Goal: Task Accomplishment & Management: Manage account settings

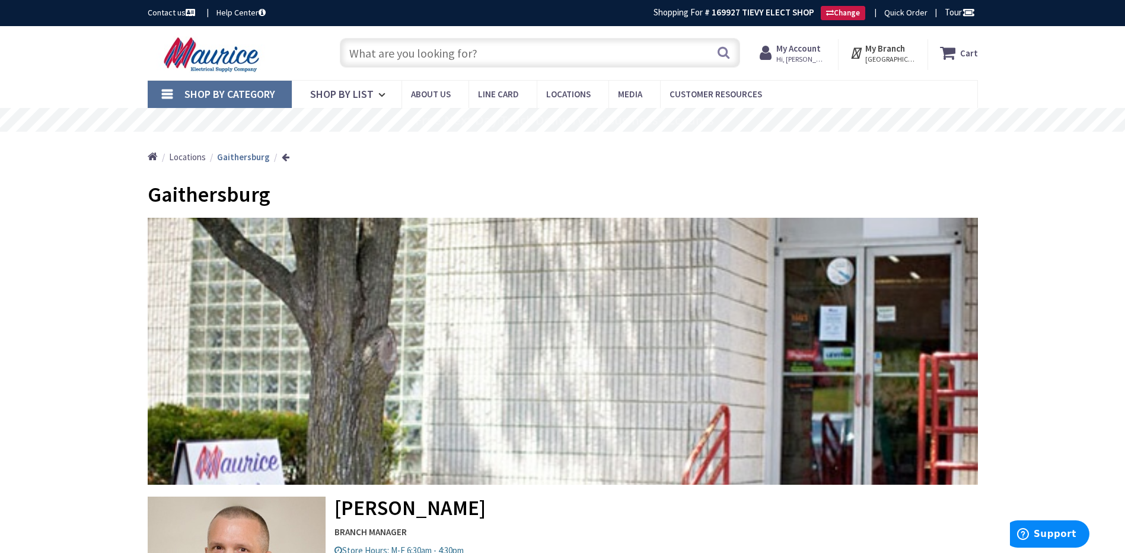
click at [800, 55] on span "Hi, [PERSON_NAME]" at bounding box center [801, 59] width 50 height 9
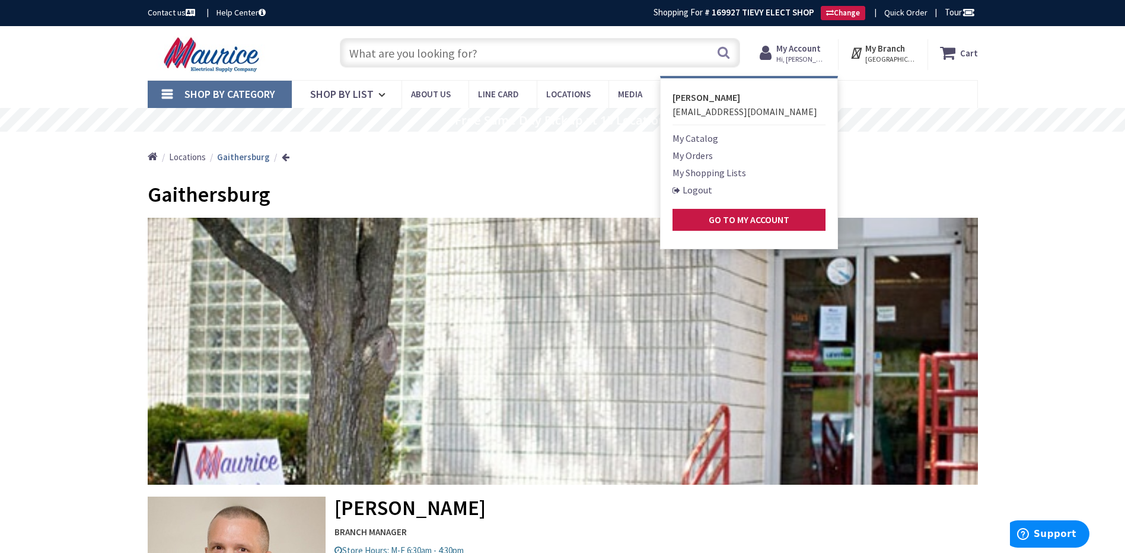
click at [690, 153] on link "My Orders" at bounding box center [693, 155] width 40 height 14
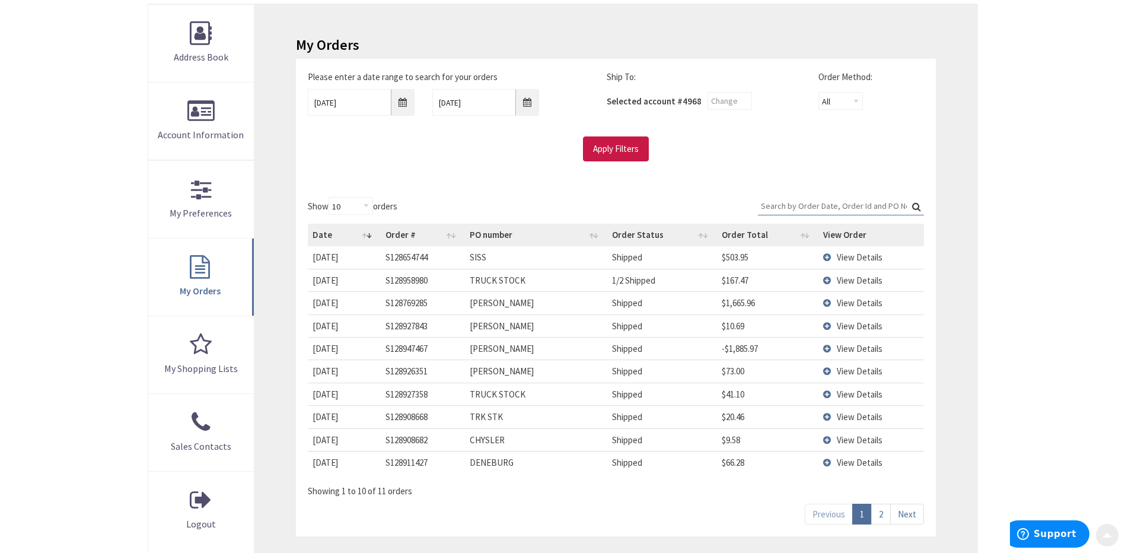
scroll to position [178, 0]
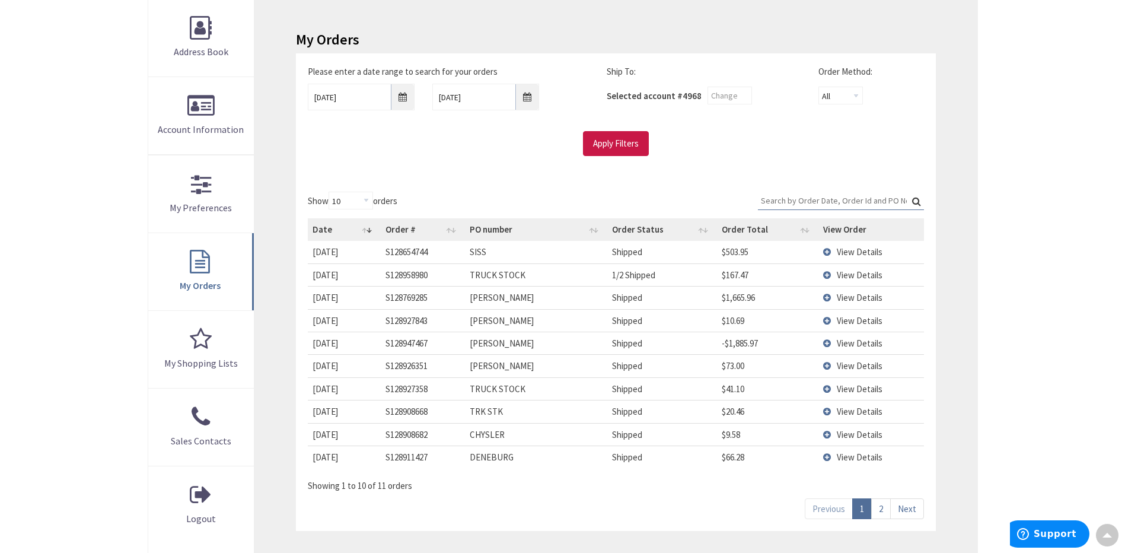
click at [830, 366] on td "View Details" at bounding box center [871, 365] width 106 height 23
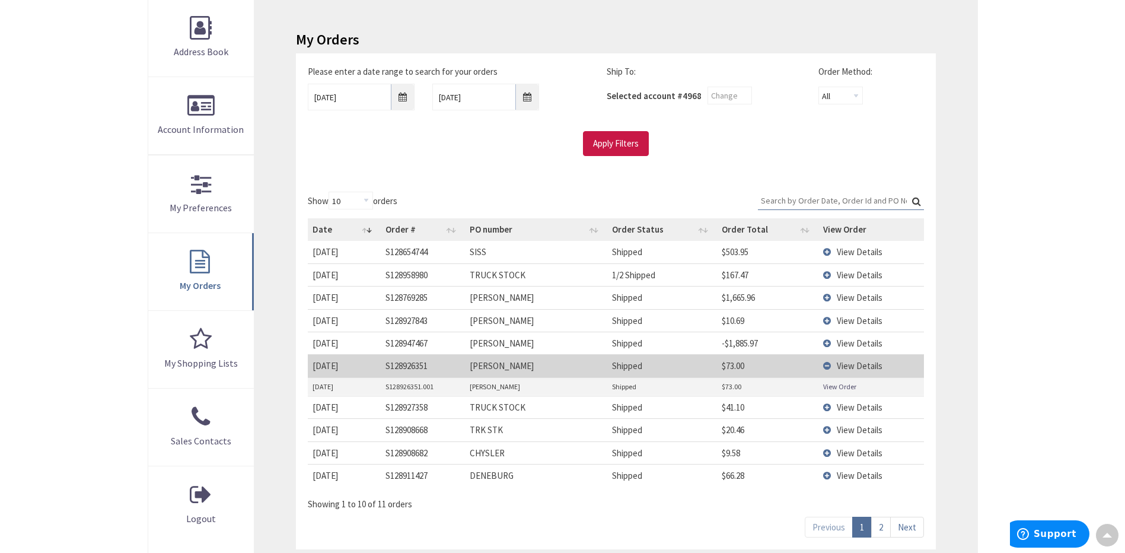
click at [831, 366] on td "View Details" at bounding box center [871, 365] width 106 height 23
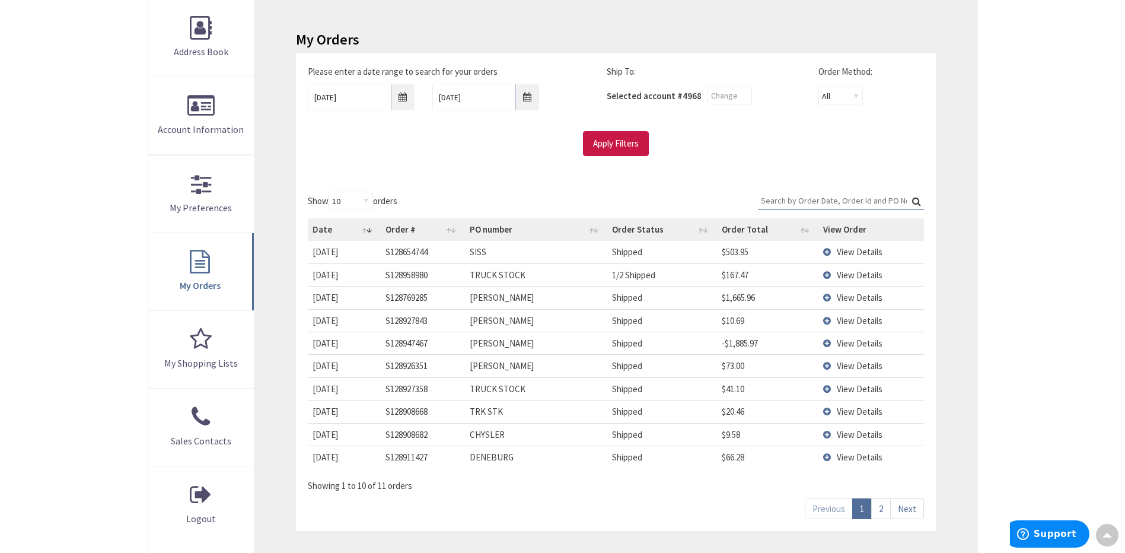
click at [828, 342] on td "View Details" at bounding box center [871, 343] width 106 height 23
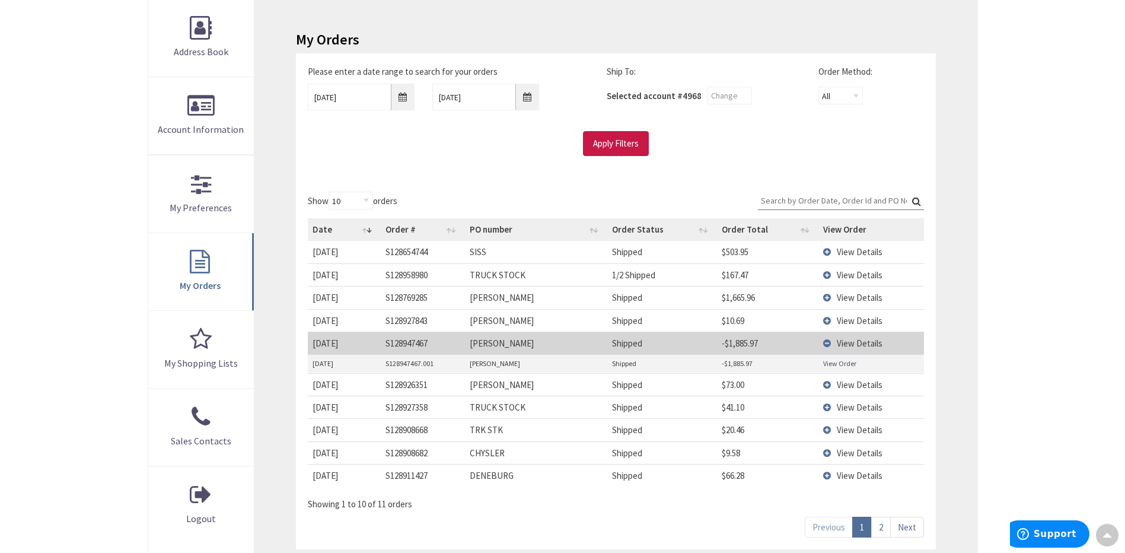
click at [833, 366] on link "View Order" at bounding box center [839, 363] width 33 height 10
click at [827, 342] on td "View Details" at bounding box center [871, 343] width 106 height 23
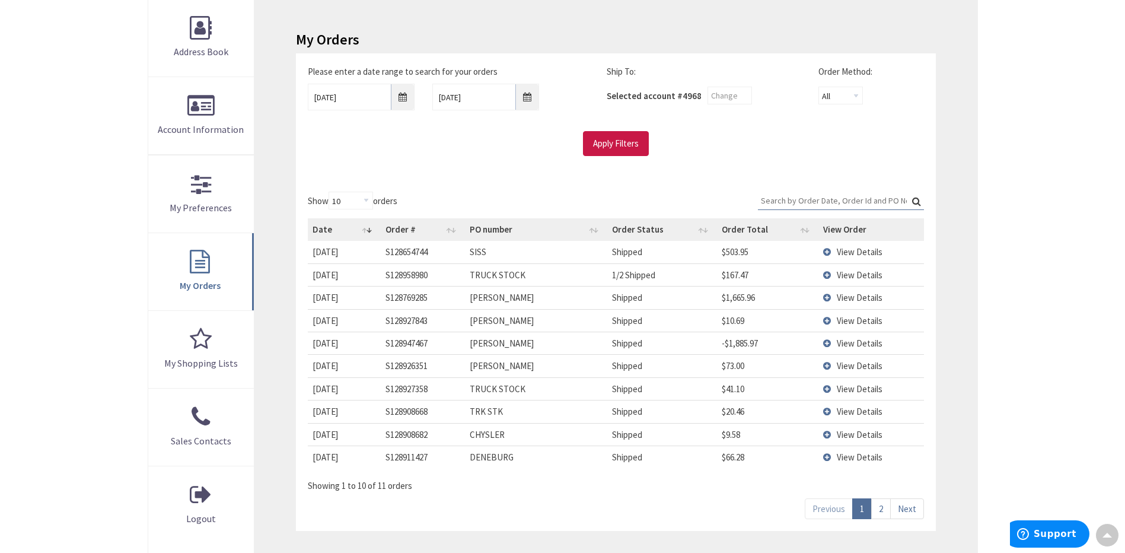
click at [830, 320] on td "View Details" at bounding box center [871, 320] width 106 height 23
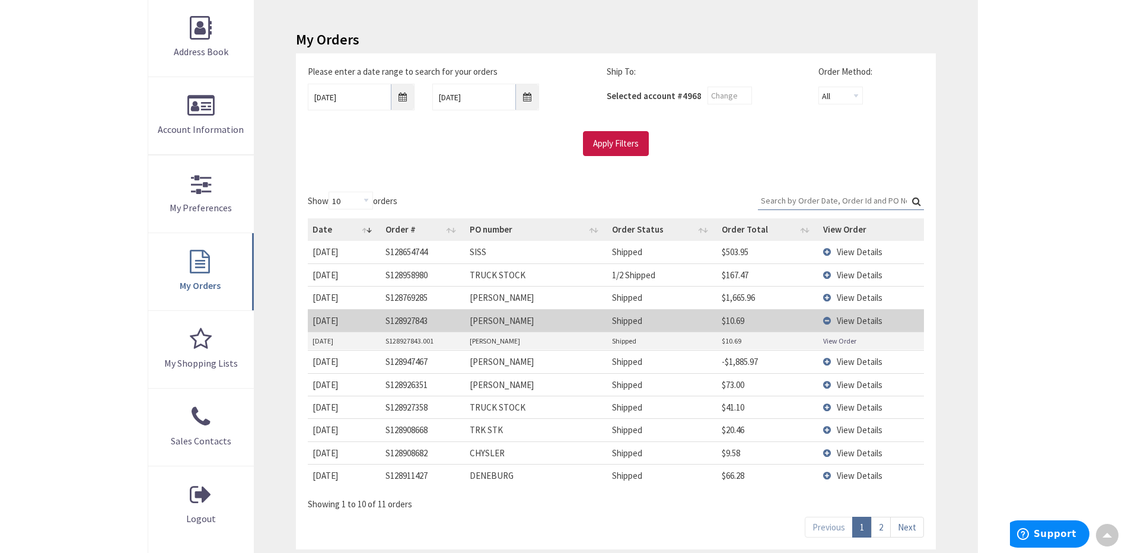
click at [831, 342] on link "View Order" at bounding box center [839, 341] width 33 height 10
click at [829, 319] on td "View Details" at bounding box center [871, 320] width 106 height 23
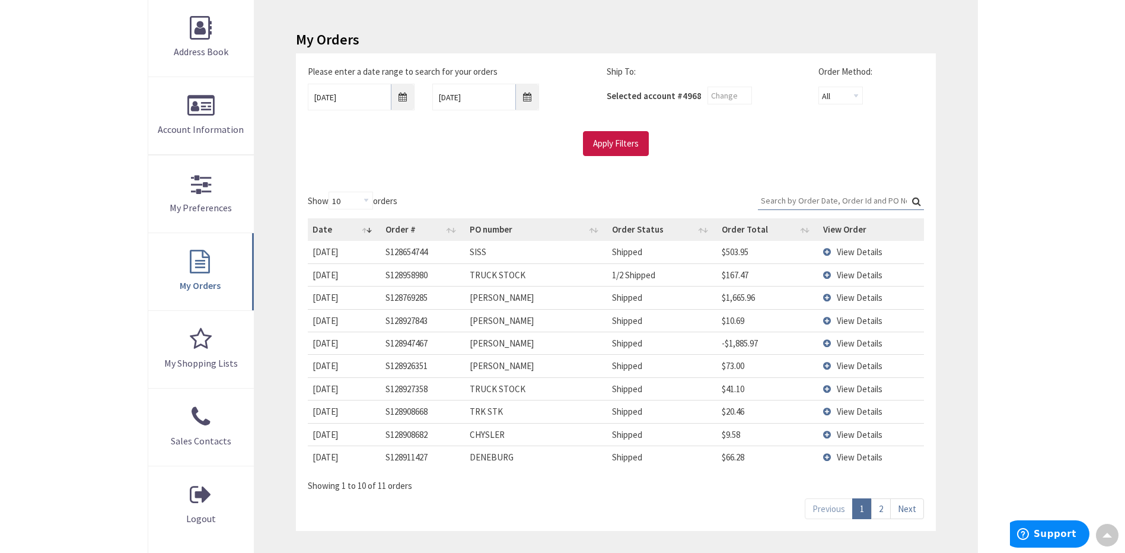
click at [827, 295] on td "View Details" at bounding box center [871, 297] width 106 height 23
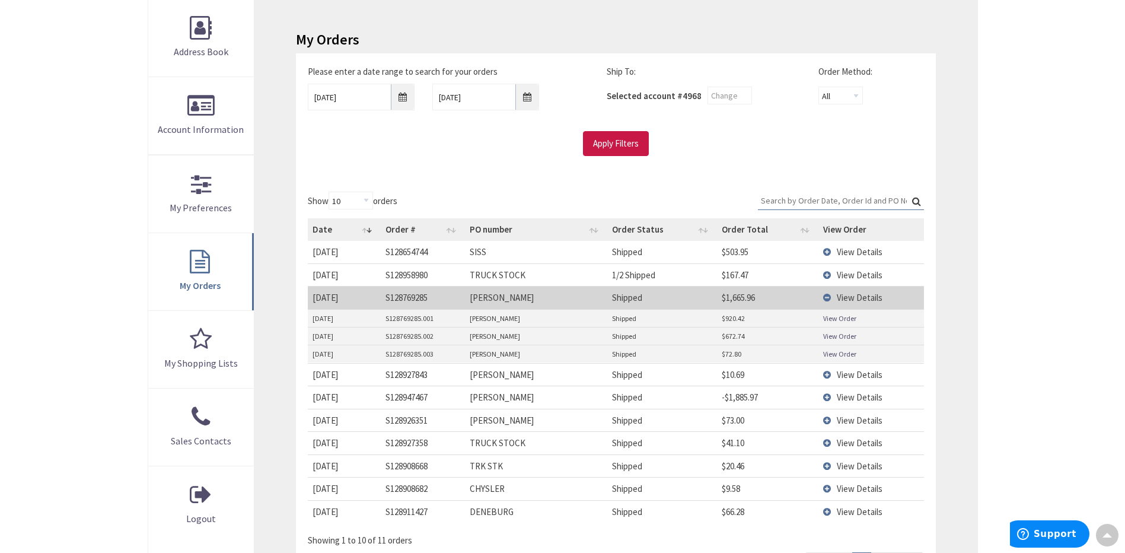
click at [829, 316] on link "View Order" at bounding box center [839, 318] width 33 height 10
click at [827, 336] on link "View Order" at bounding box center [839, 336] width 33 height 10
click at [833, 317] on link "View Order" at bounding box center [839, 318] width 33 height 10
click at [852, 355] on link "View Order" at bounding box center [839, 354] width 33 height 10
click at [546, 307] on td "TYRONE PROCTOR" at bounding box center [536, 297] width 142 height 23
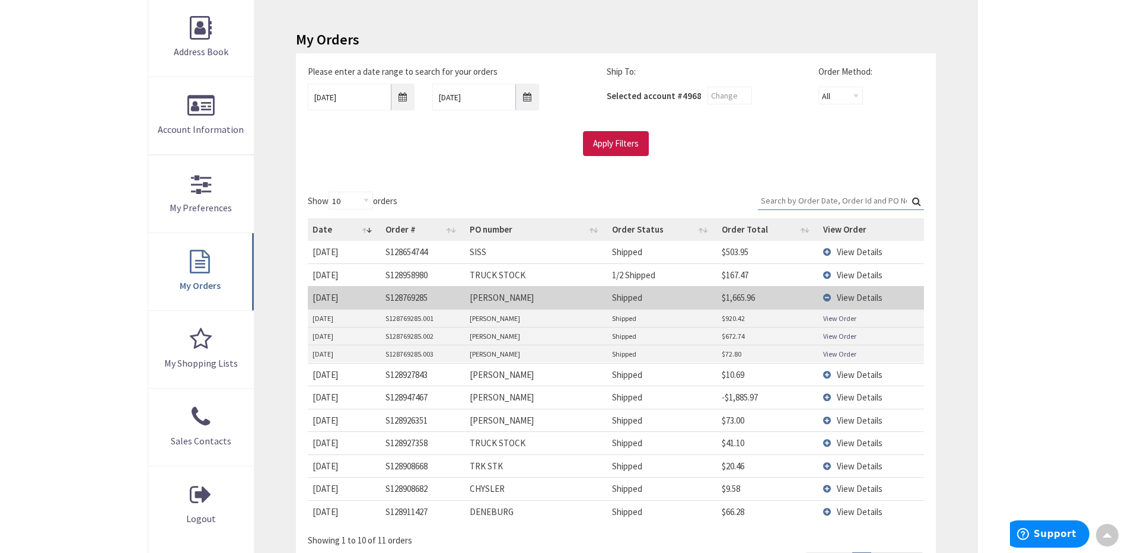
click at [830, 299] on td "View Details" at bounding box center [871, 297] width 106 height 23
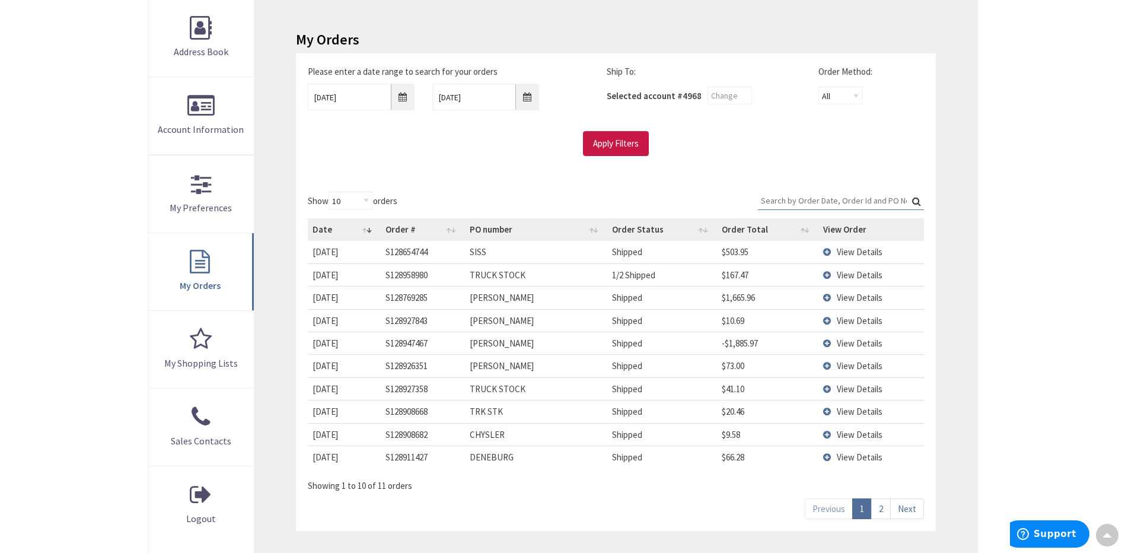
click at [826, 251] on td "View Details" at bounding box center [871, 252] width 106 height 22
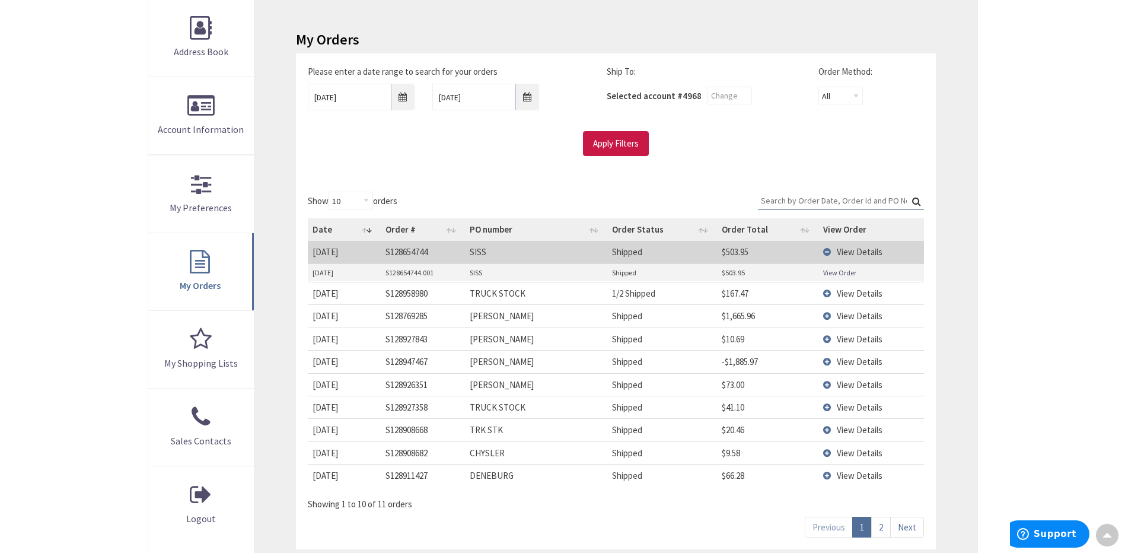
click at [836, 273] on link "View Order" at bounding box center [839, 272] width 33 height 10
click at [403, 98] on input "10/2/2025" at bounding box center [361, 97] width 107 height 27
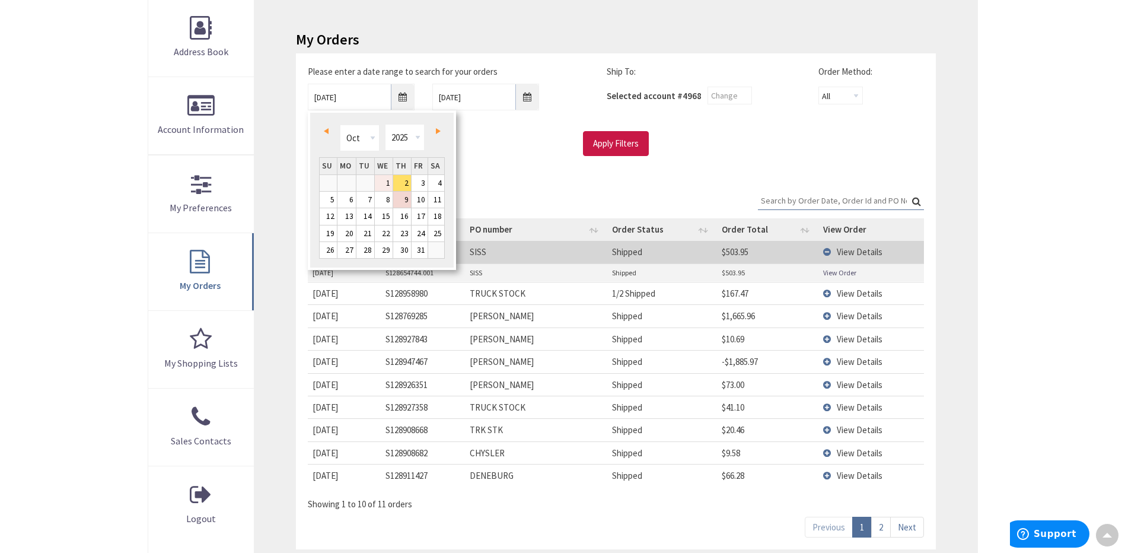
click at [389, 183] on link "1" at bounding box center [384, 183] width 18 height 16
type input "10/01/2025"
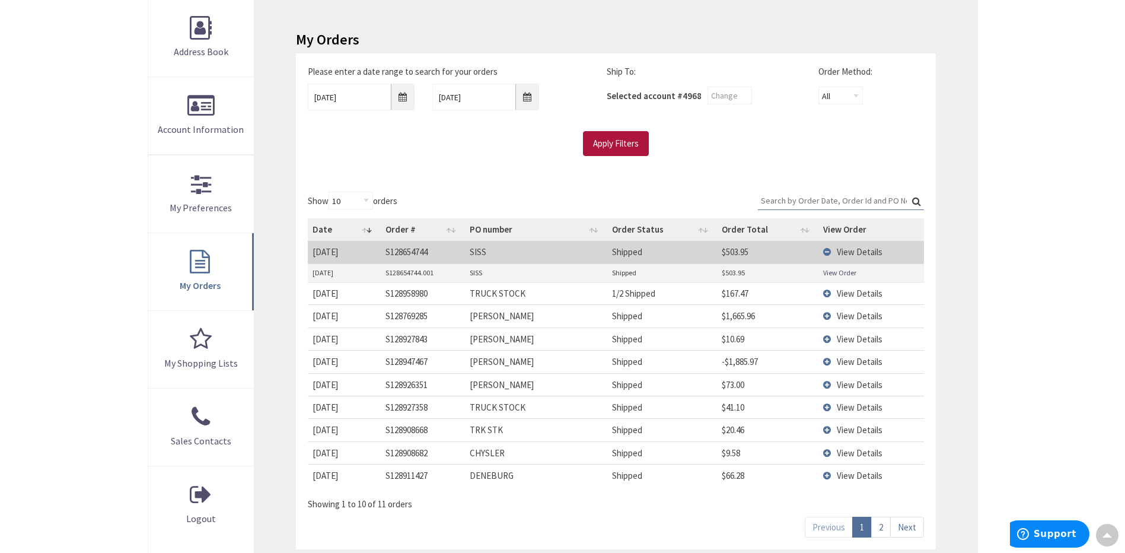
click at [628, 142] on input "Apply Filters" at bounding box center [616, 143] width 66 height 25
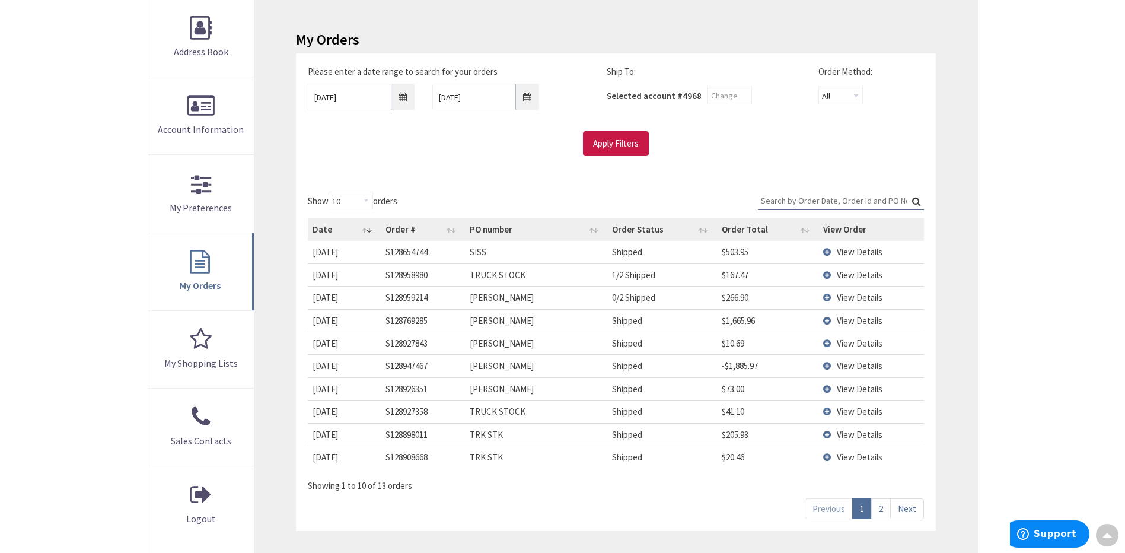
click at [775, 200] on input "Search:" at bounding box center [841, 201] width 166 height 18
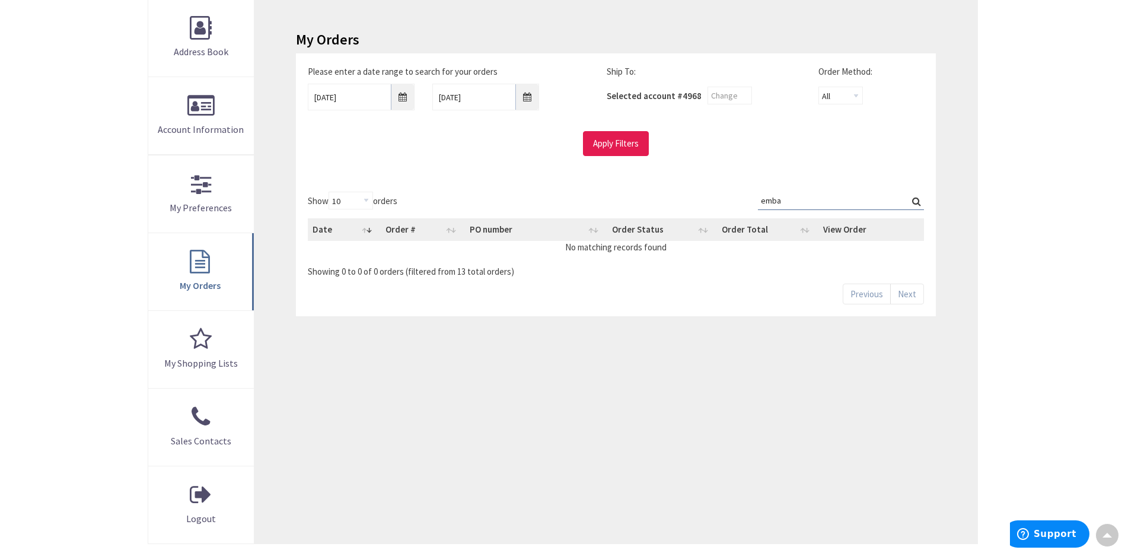
type input "emba"
click at [620, 151] on input "Apply Filters" at bounding box center [616, 143] width 66 height 25
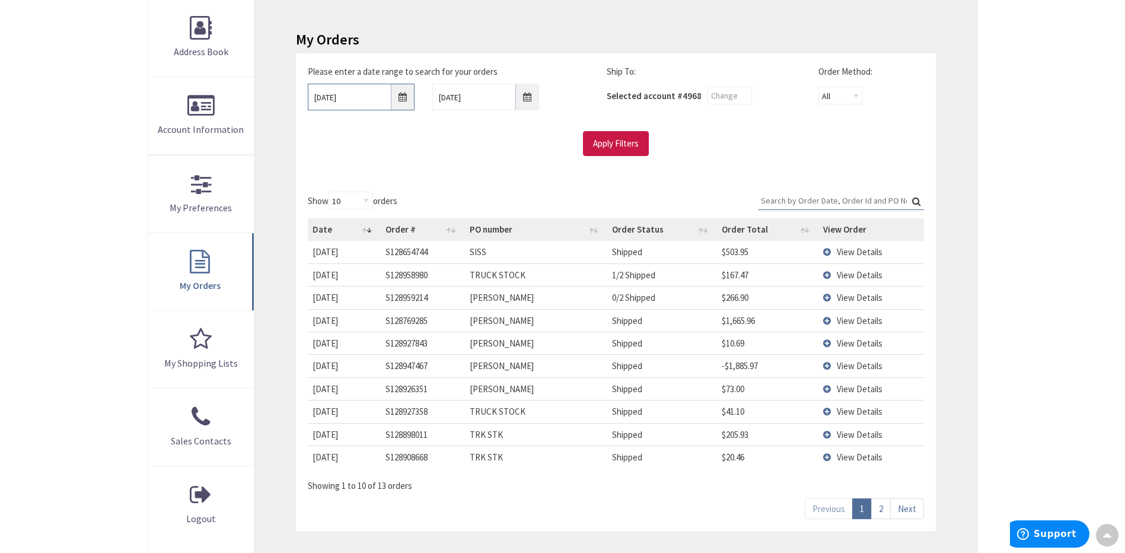
click at [403, 100] on input "10/01/2025" at bounding box center [361, 97] width 107 height 27
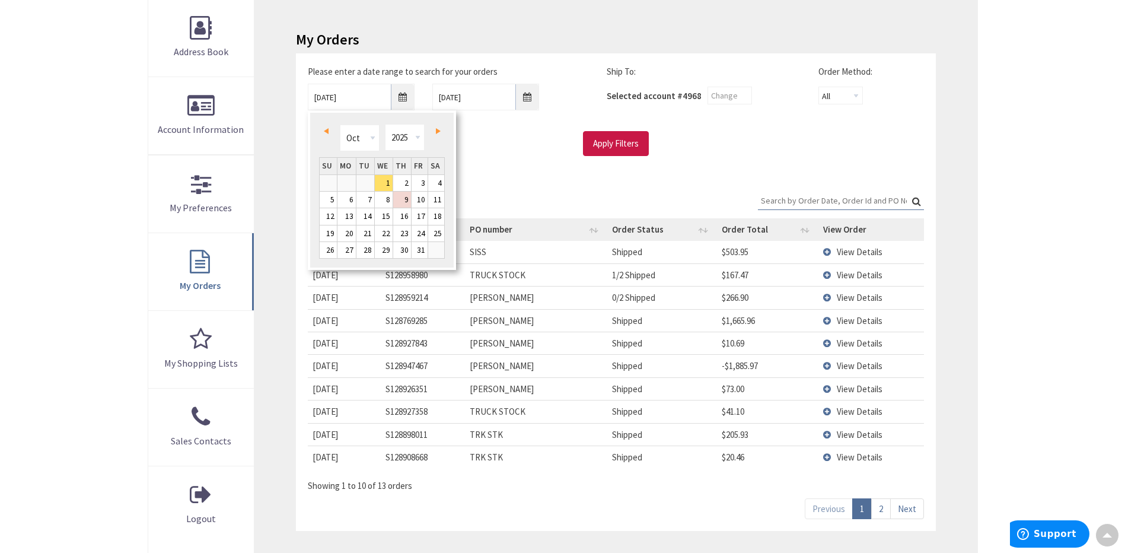
click at [327, 130] on span "Prev" at bounding box center [326, 131] width 5 height 6
click at [421, 234] on link "22" at bounding box center [420, 233] width 16 height 16
type input "08/22/2025"
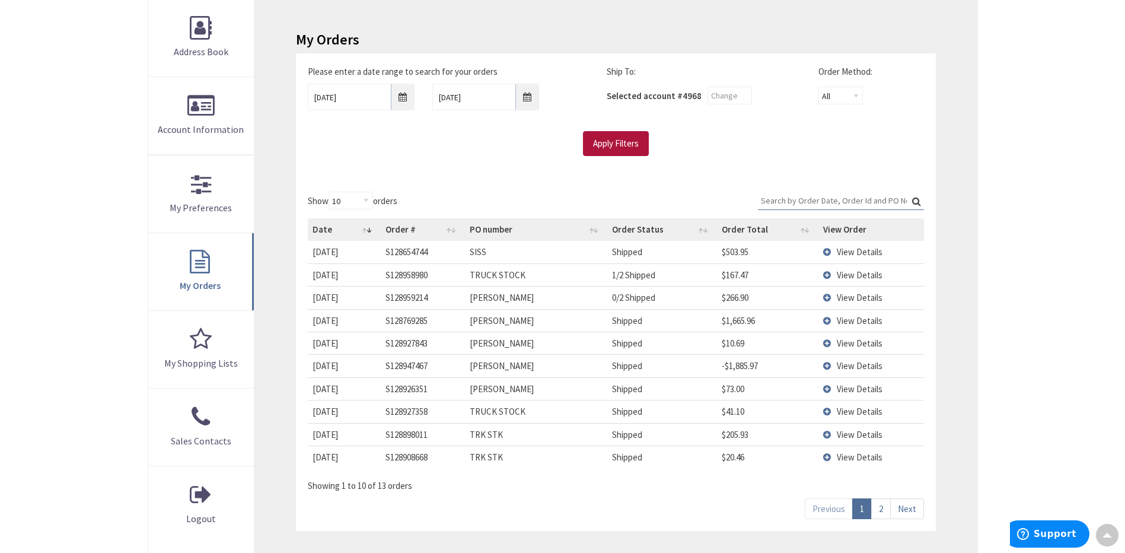
click at [599, 145] on input "Apply Filters" at bounding box center [616, 143] width 66 height 25
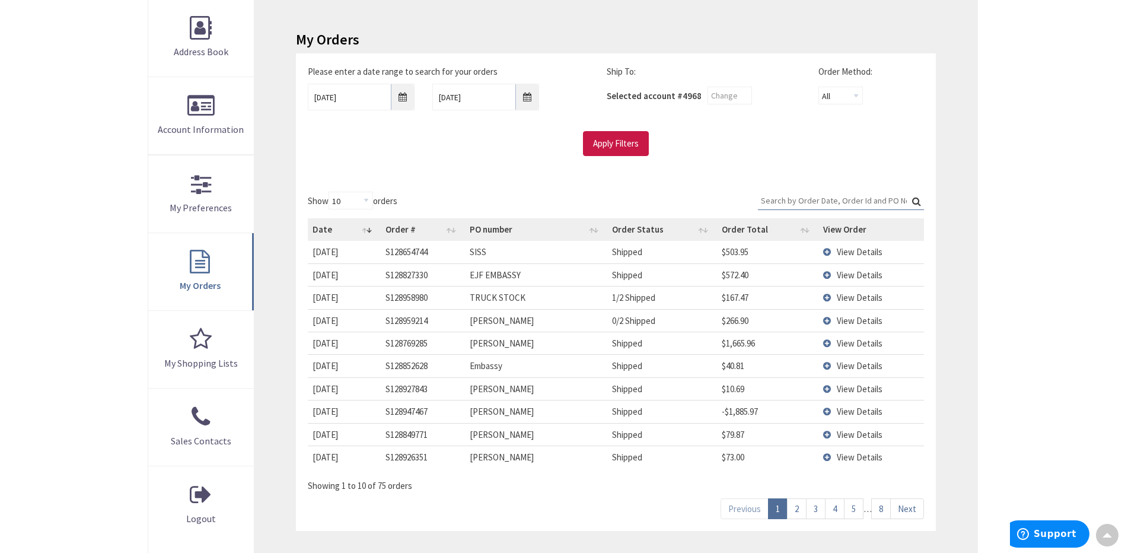
click at [769, 198] on input "Search:" at bounding box center [841, 201] width 166 height 18
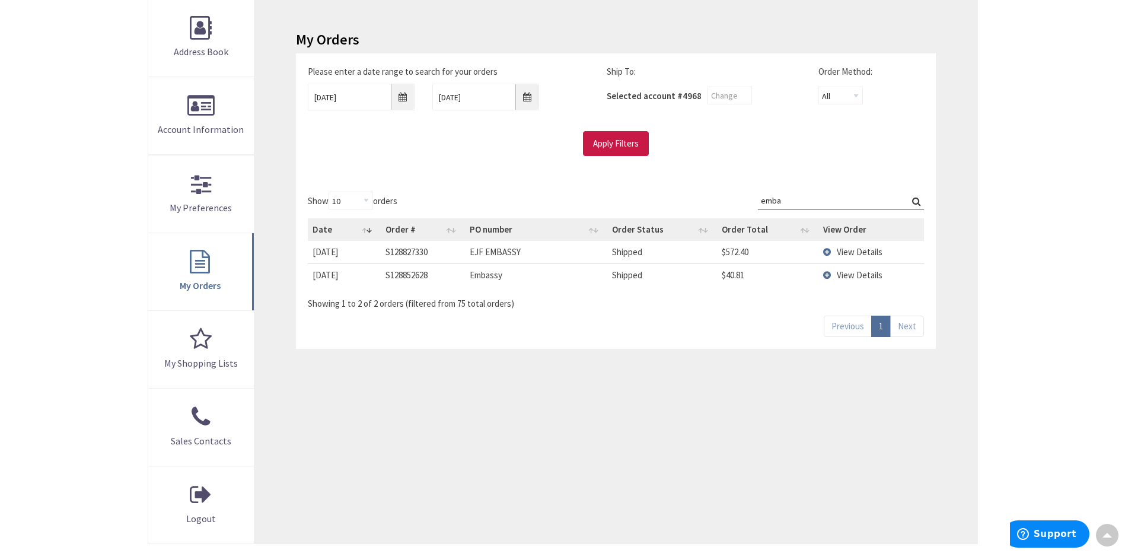
type input "emba"
click at [826, 277] on td "View Details" at bounding box center [871, 274] width 106 height 23
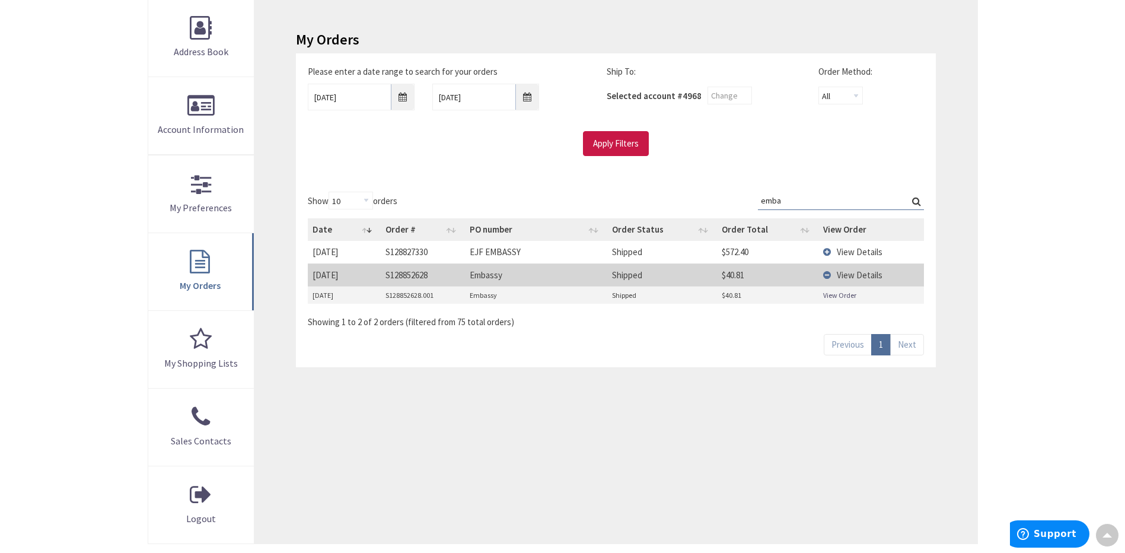
click at [836, 298] on link "View Order" at bounding box center [839, 295] width 33 height 10
click at [826, 251] on td "View Details" at bounding box center [871, 252] width 106 height 22
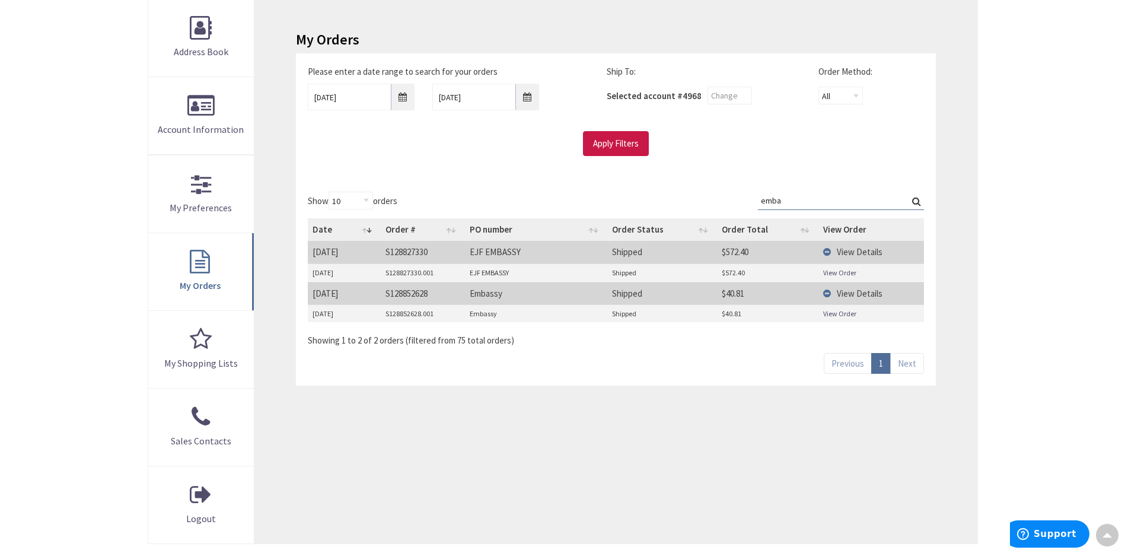
click at [837, 274] on link "View Order" at bounding box center [839, 272] width 33 height 10
click at [403, 98] on input "08/22/2025" at bounding box center [361, 97] width 107 height 27
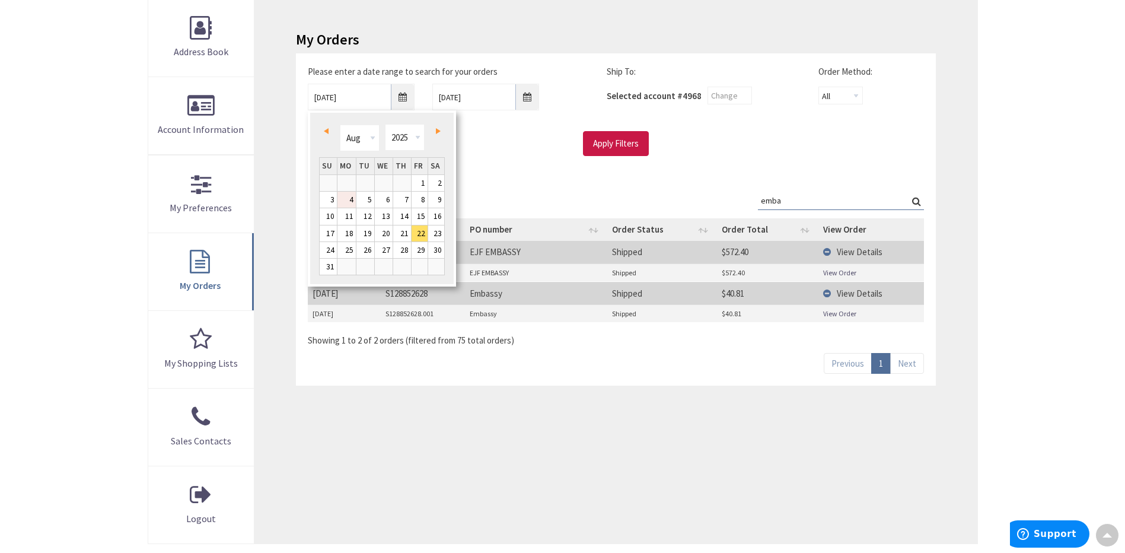
click at [351, 200] on link "4" at bounding box center [346, 200] width 18 height 16
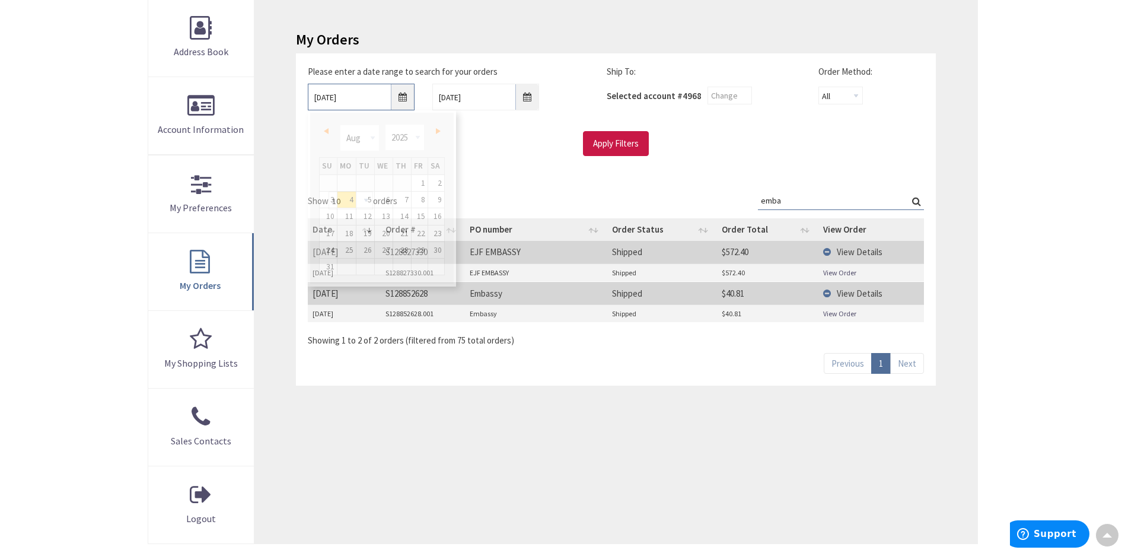
click at [398, 98] on input "08/04/2025" at bounding box center [361, 97] width 107 height 27
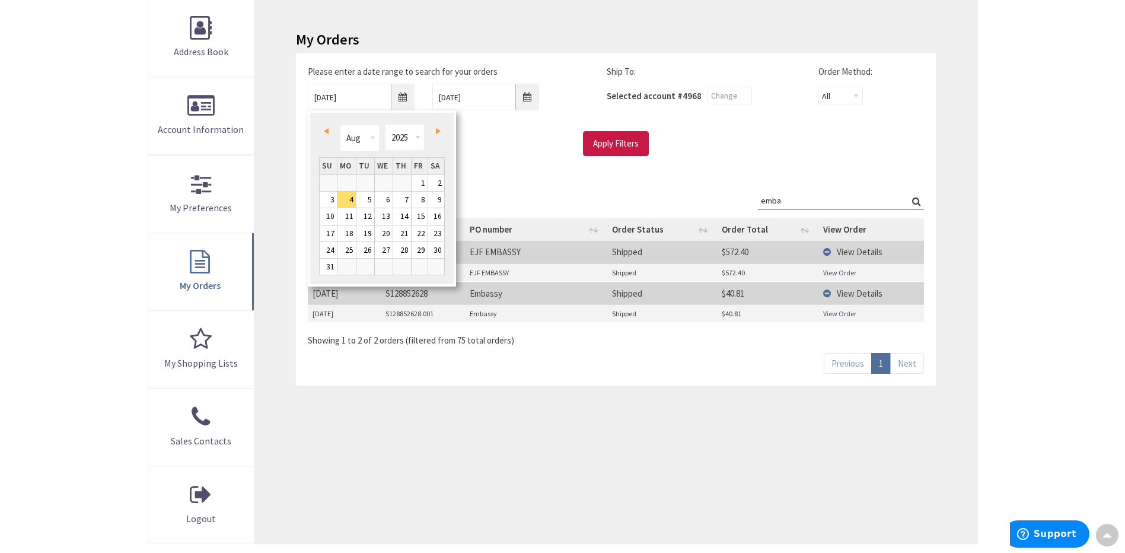
click at [437, 130] on span "Next" at bounding box center [438, 131] width 5 height 6
click at [387, 183] on link "1" at bounding box center [384, 183] width 18 height 16
type input "10/01/2025"
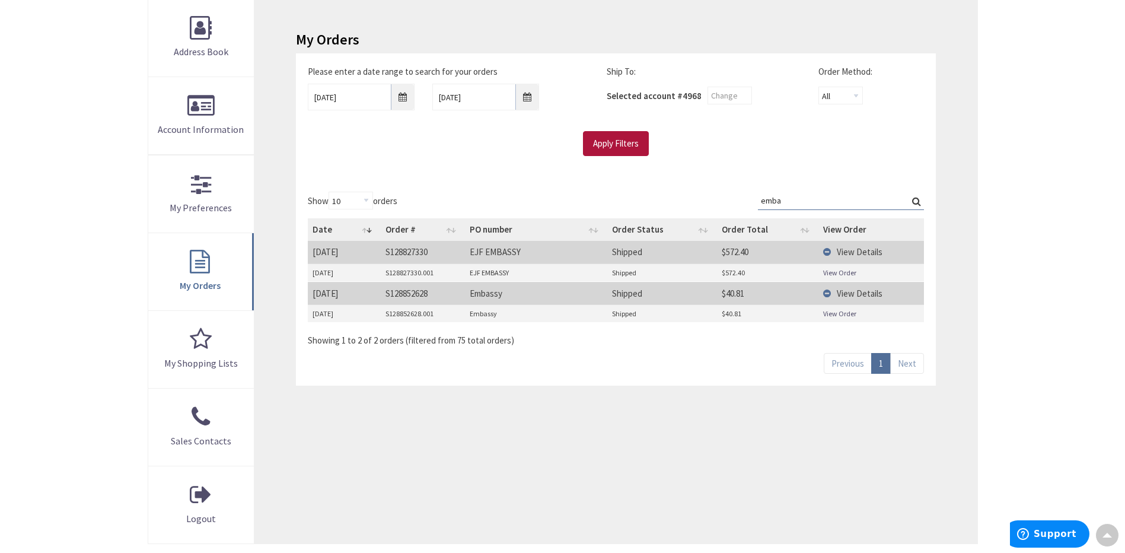
click at [615, 143] on input "Apply Filters" at bounding box center [616, 143] width 66 height 25
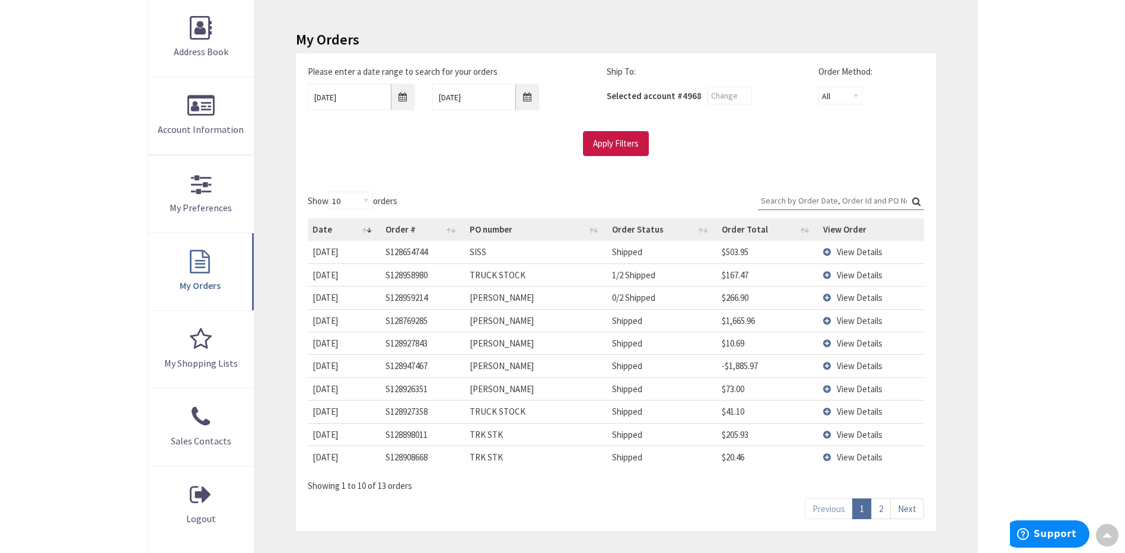
click at [826, 298] on td "View Details" at bounding box center [871, 297] width 106 height 23
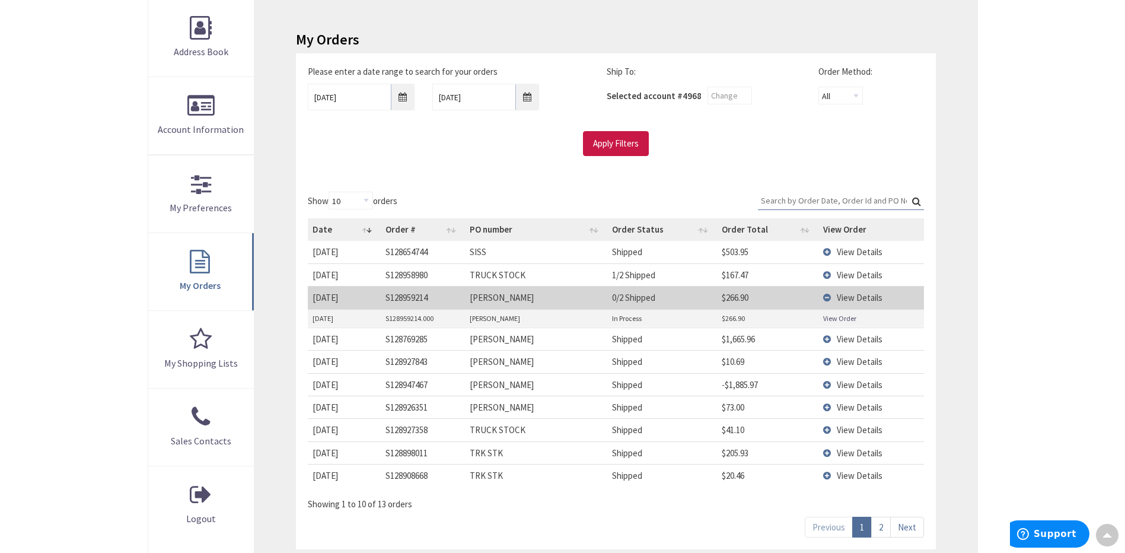
click at [824, 298] on td "View Details" at bounding box center [871, 297] width 106 height 23
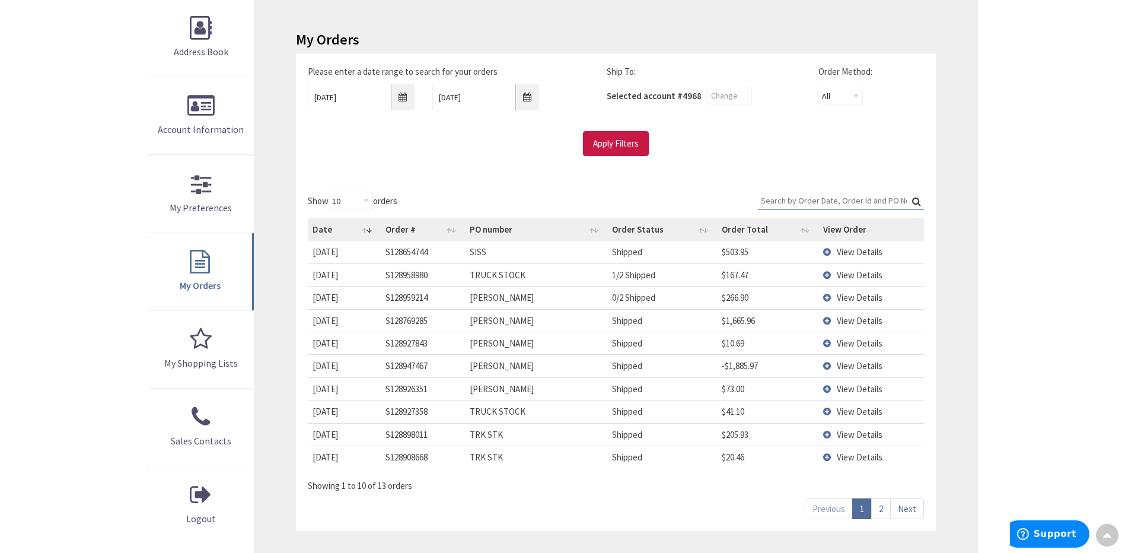
click at [820, 196] on input "Search:" at bounding box center [841, 201] width 166 height 18
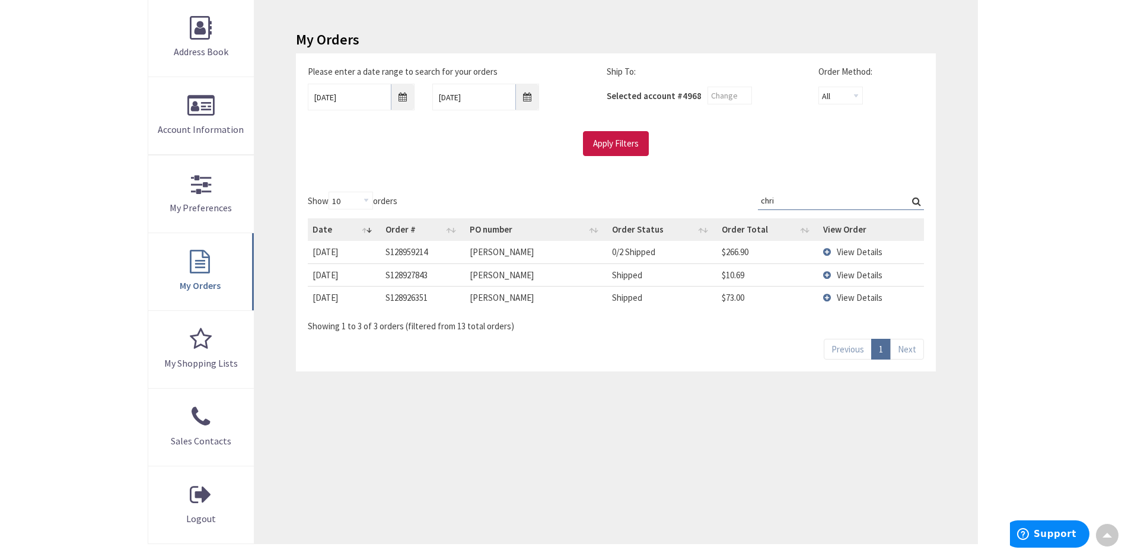
click at [829, 254] on td "View Details" at bounding box center [871, 252] width 106 height 22
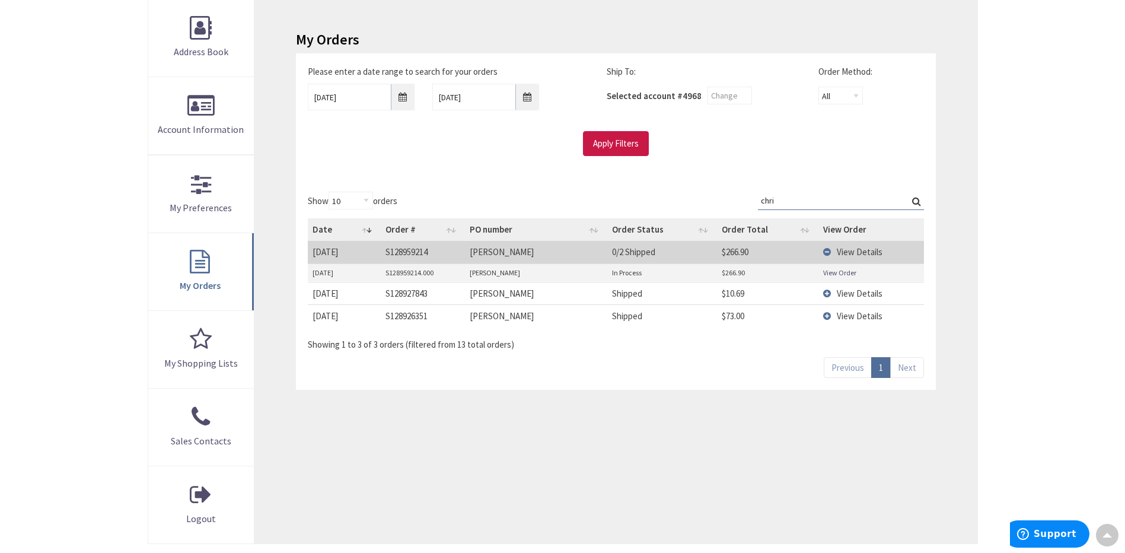
click at [829, 252] on td "View Details" at bounding box center [871, 252] width 106 height 22
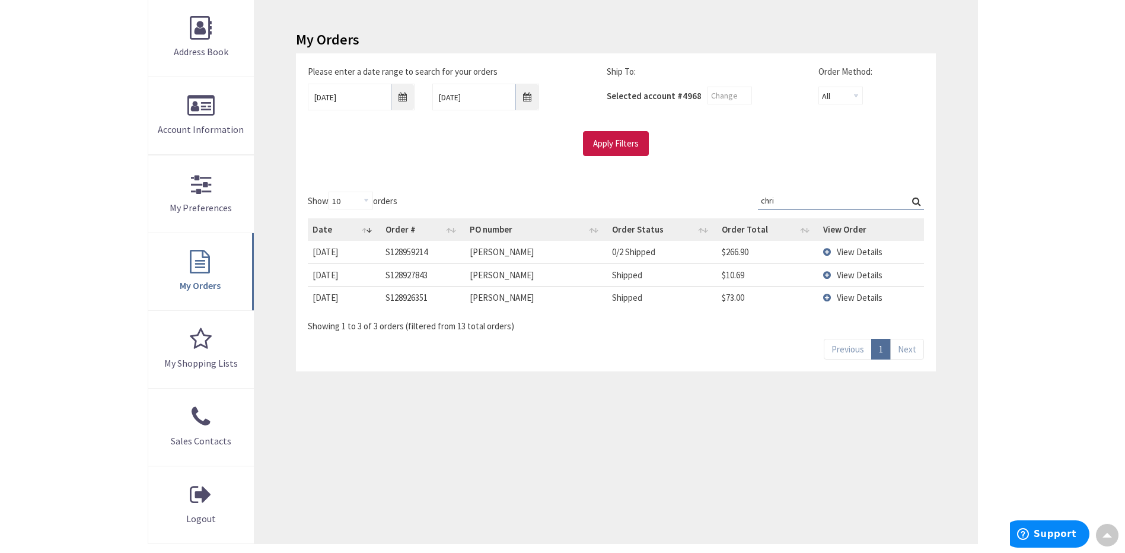
click at [824, 298] on td "View Details" at bounding box center [871, 297] width 106 height 23
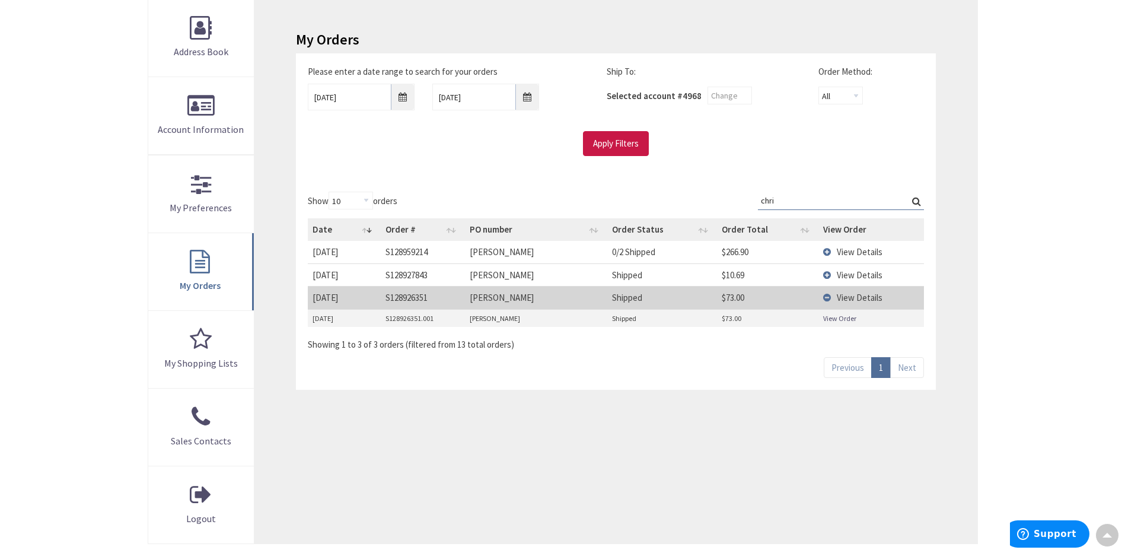
click at [824, 298] on td "View Details" at bounding box center [871, 297] width 106 height 23
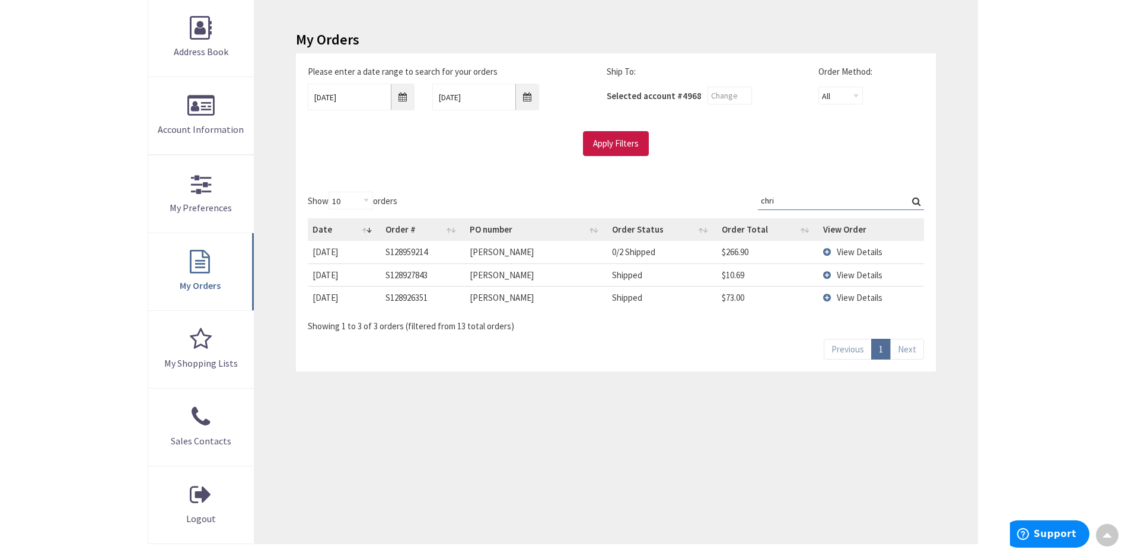
scroll to position [0, 0]
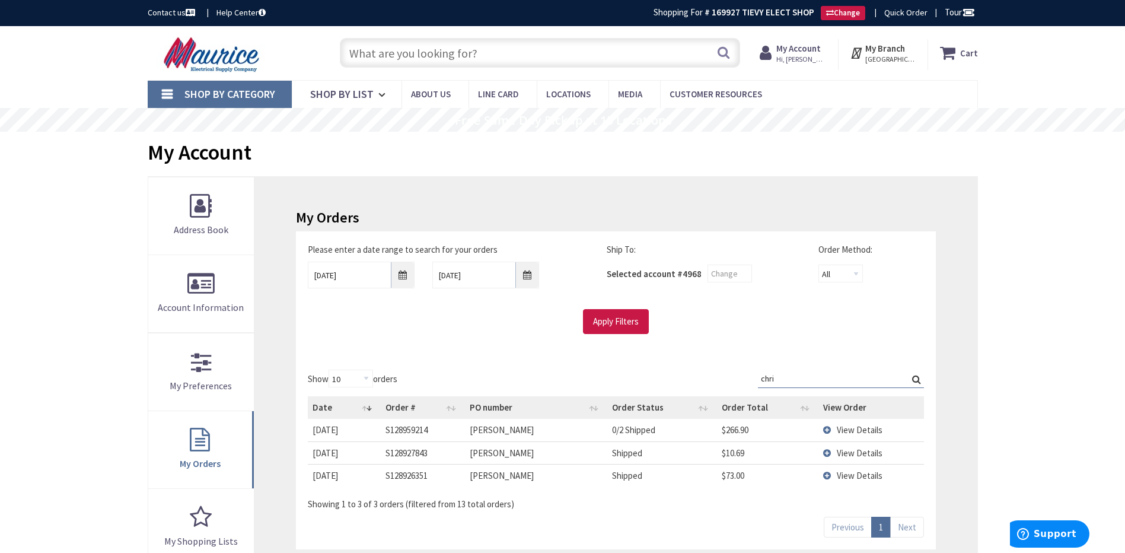
drag, startPoint x: 805, startPoint y: 381, endPoint x: 801, endPoint y: 375, distance: 8.1
click at [805, 381] on input "chri" at bounding box center [841, 378] width 166 height 18
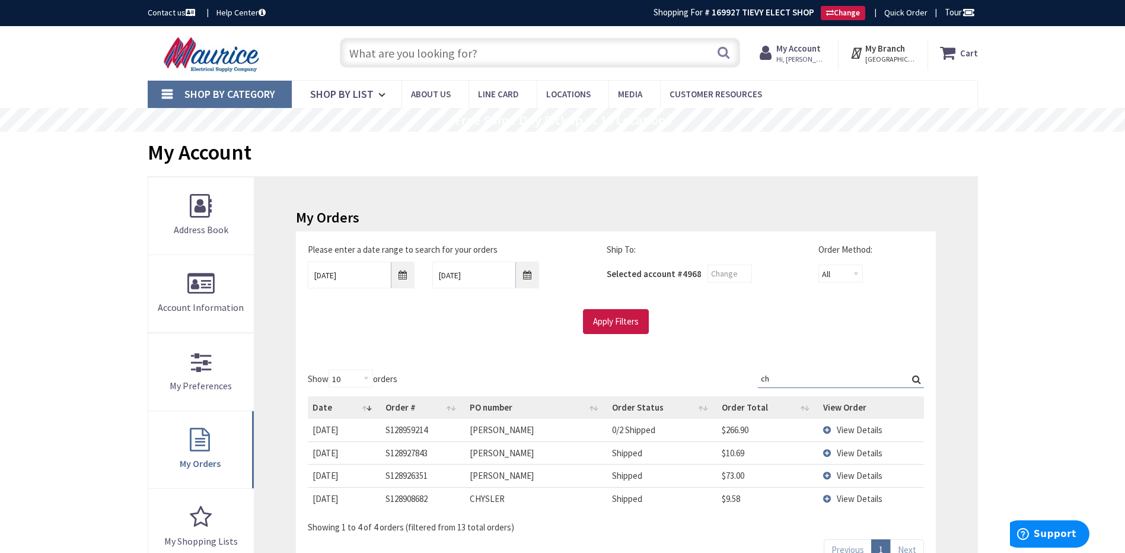
type input "c"
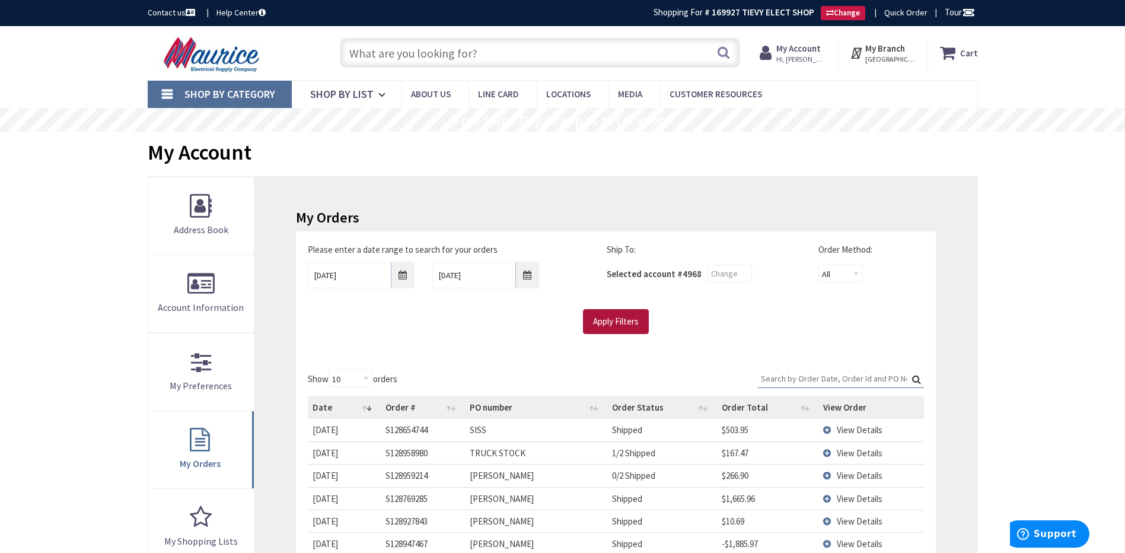
click at [623, 326] on input "Apply Filters" at bounding box center [616, 321] width 66 height 25
click at [505, 50] on input "text" at bounding box center [540, 53] width 400 height 30
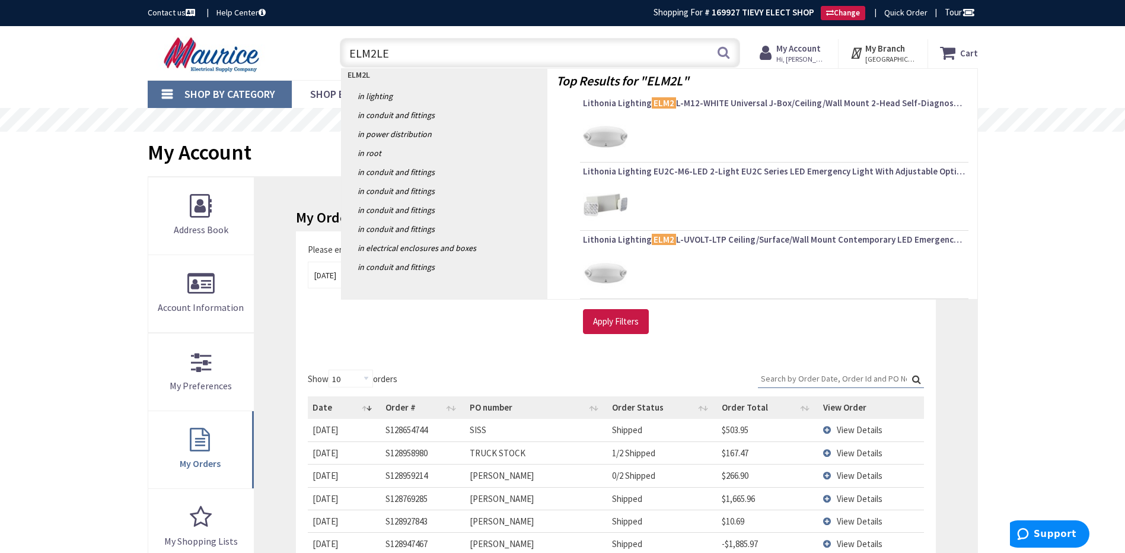
type input "ELM2LED"
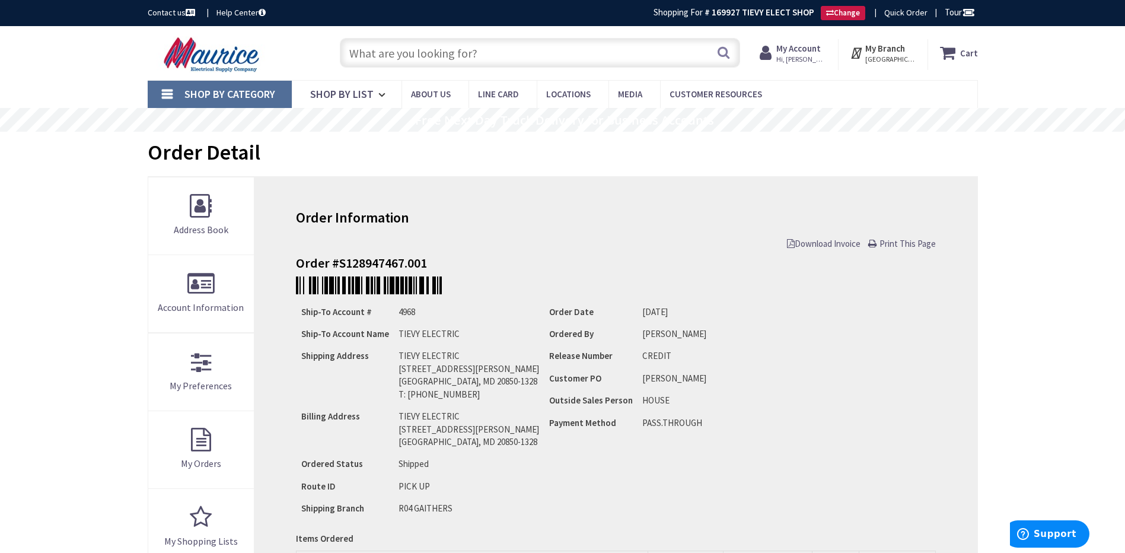
click at [807, 244] on span "Download Invoice" at bounding box center [824, 243] width 74 height 11
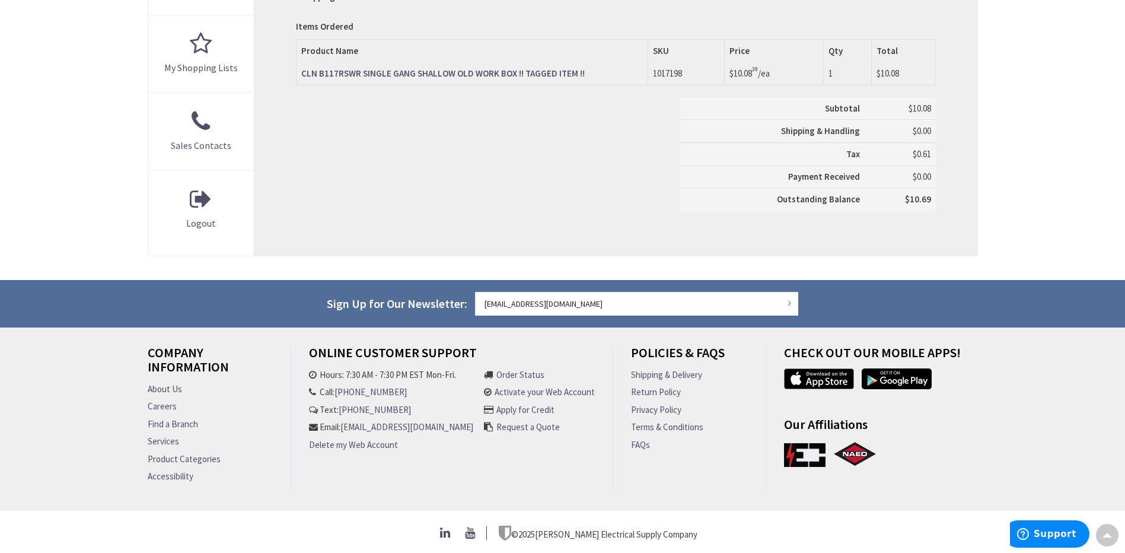
scroll to position [356, 0]
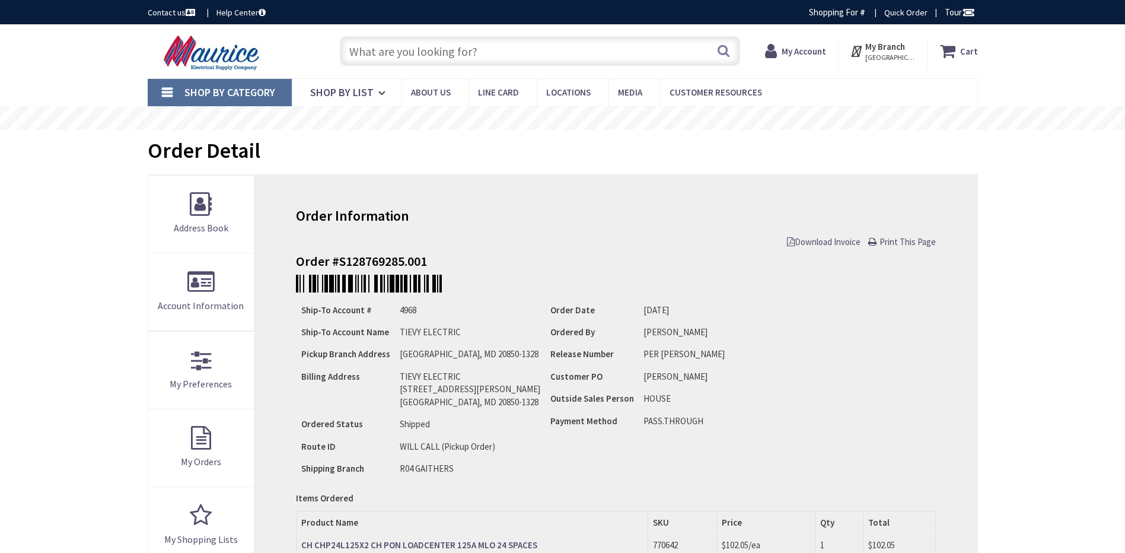
click at [832, 243] on span "Download Invoice" at bounding box center [824, 241] width 74 height 11
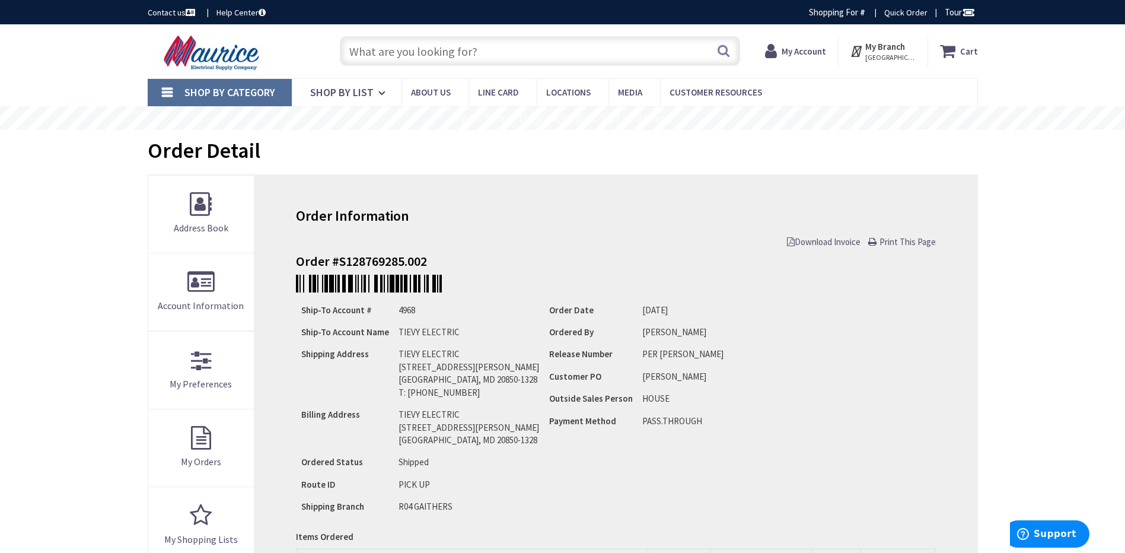
click at [832, 246] on span "Download Invoice" at bounding box center [824, 241] width 74 height 11
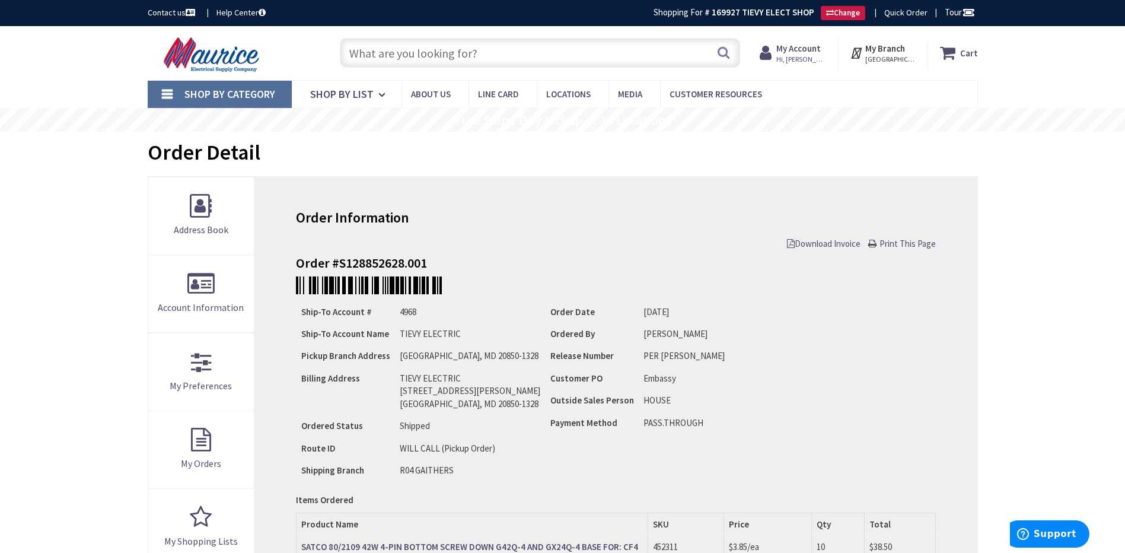
click at [808, 245] on span "Download Invoice" at bounding box center [824, 243] width 74 height 11
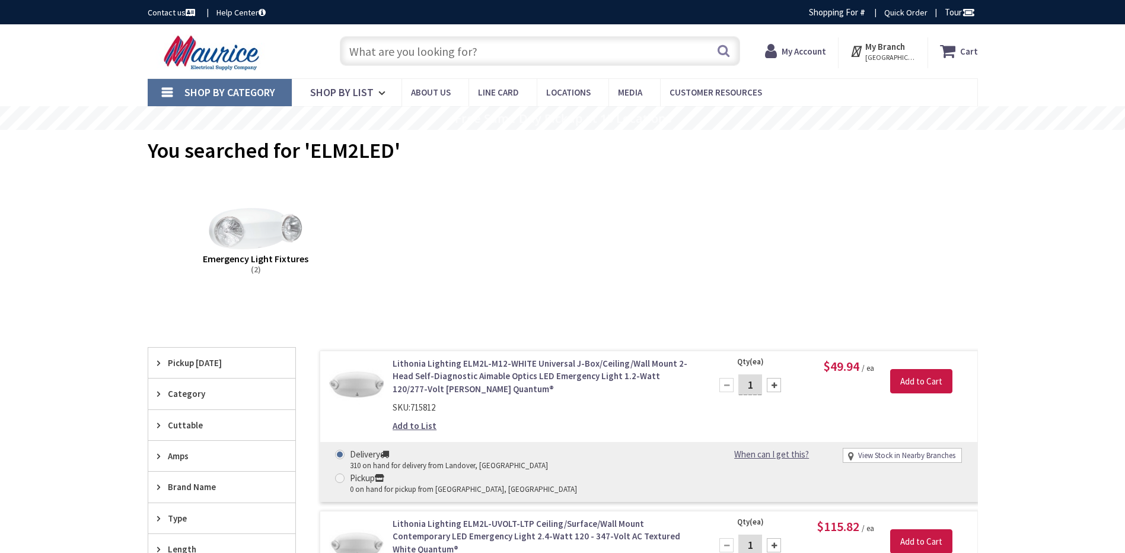
type input "[PERSON_NAME][GEOGRAPHIC_DATA], [GEOGRAPHIC_DATA]"
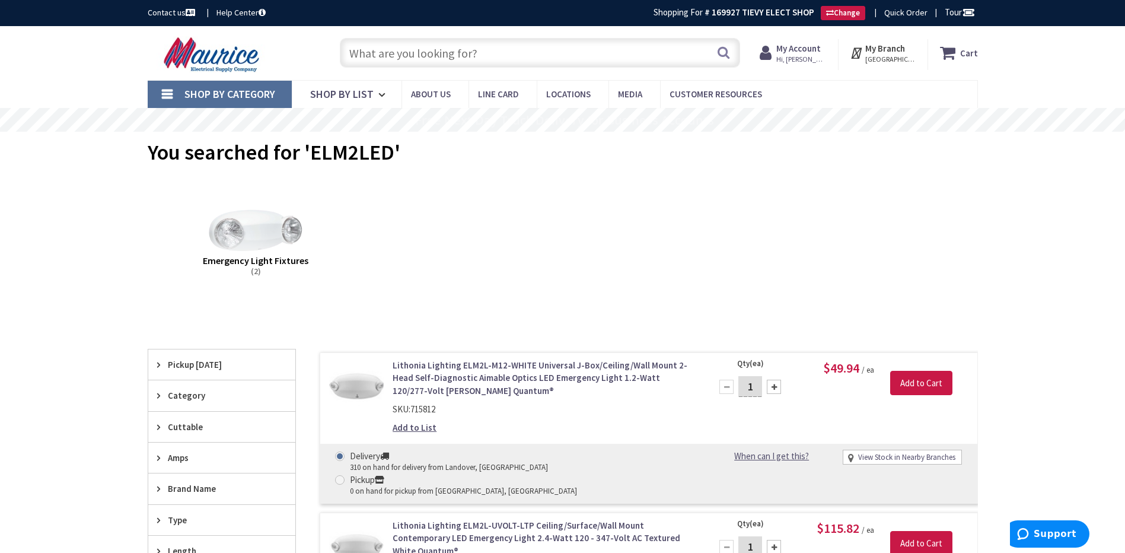
click at [458, 54] on input "text" at bounding box center [540, 53] width 400 height 30
click at [794, 50] on strong "My Account" at bounding box center [798, 48] width 44 height 11
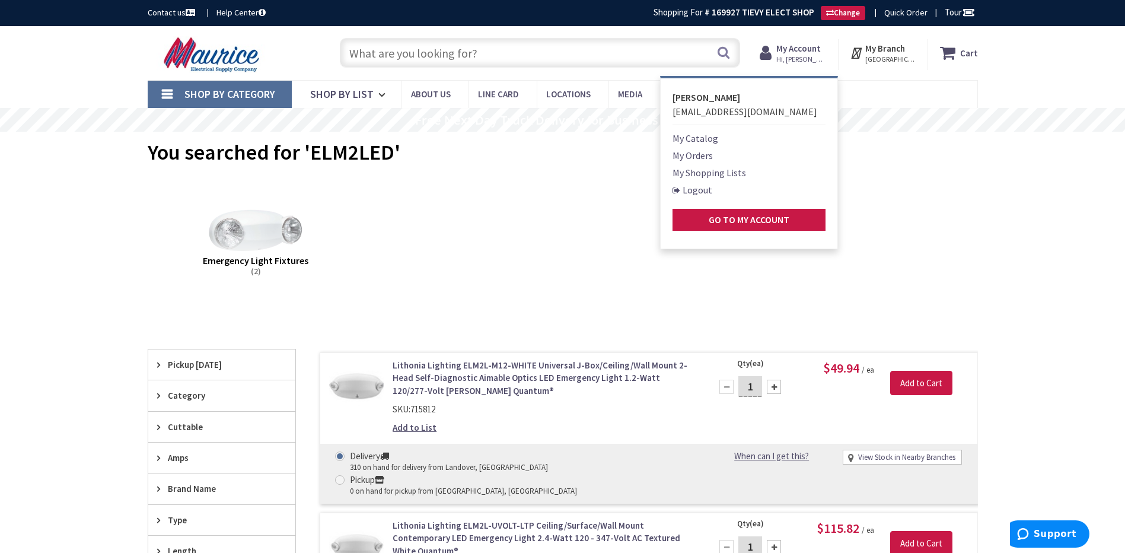
click at [706, 157] on link "My Orders" at bounding box center [693, 155] width 40 height 14
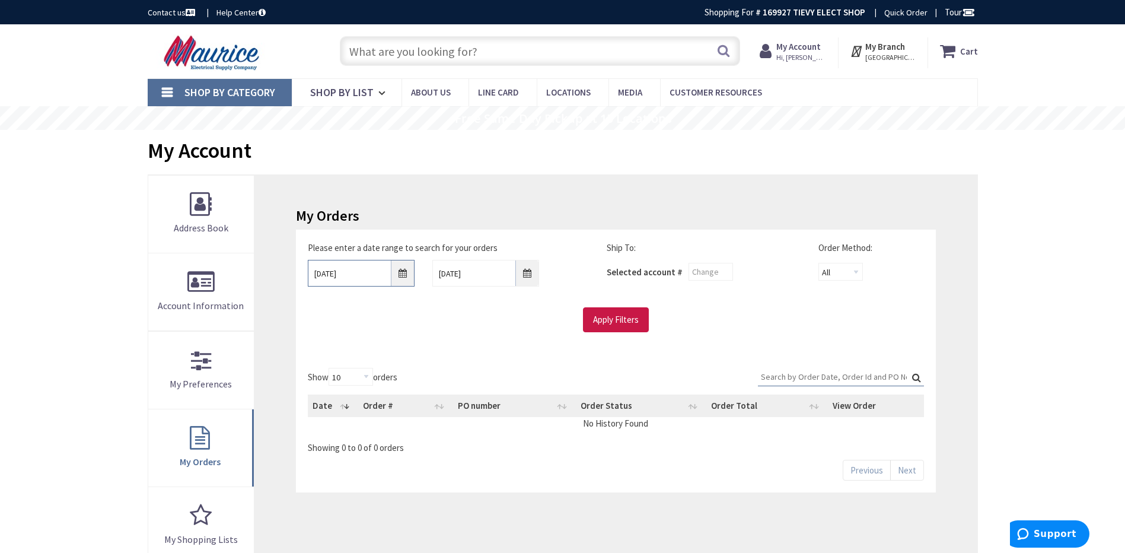
click at [401, 275] on input "10/2/2025" at bounding box center [361, 273] width 107 height 27
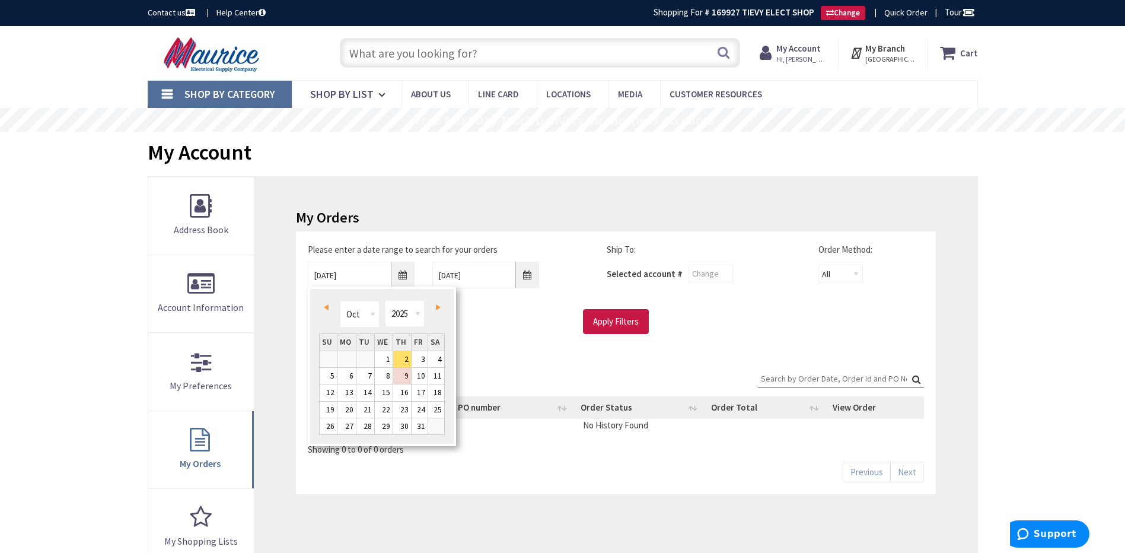
click at [330, 308] on link "Prev" at bounding box center [328, 307] width 16 height 16
click at [329, 308] on link "Prev" at bounding box center [328, 307] width 16 height 16
click at [329, 309] on link "Prev" at bounding box center [328, 307] width 16 height 16
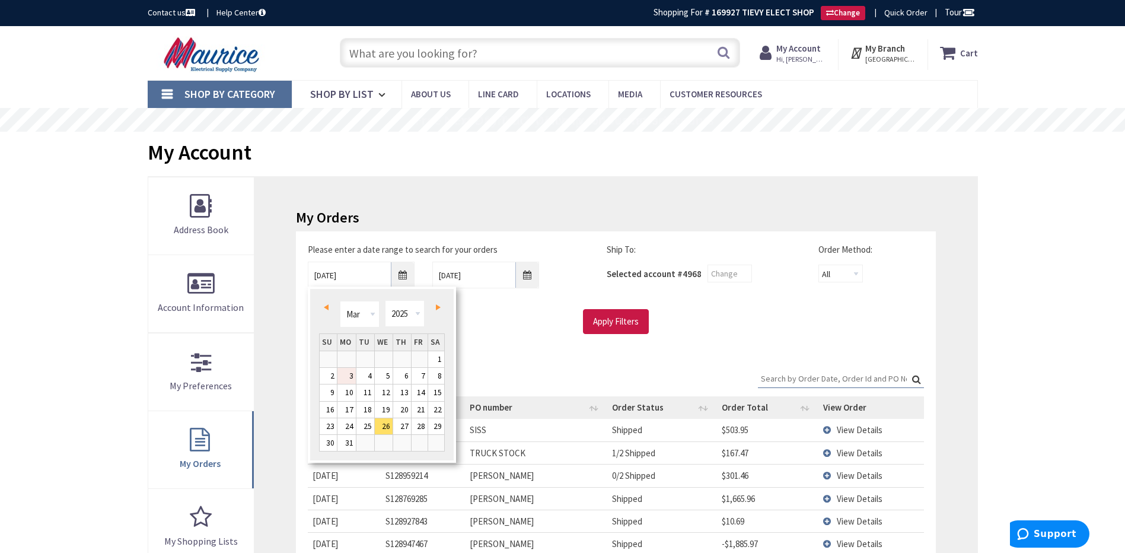
click at [351, 380] on link "3" at bounding box center [346, 376] width 18 height 16
type input "03/03/2025"
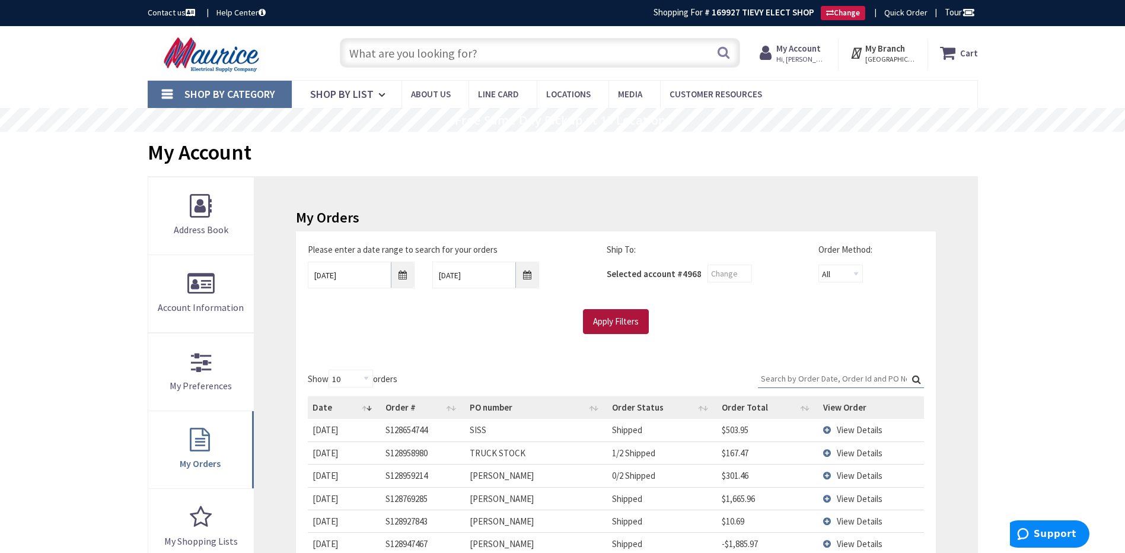
click at [614, 324] on input "Apply Filters" at bounding box center [616, 321] width 66 height 25
click at [808, 377] on input "Search:" at bounding box center [841, 378] width 166 height 18
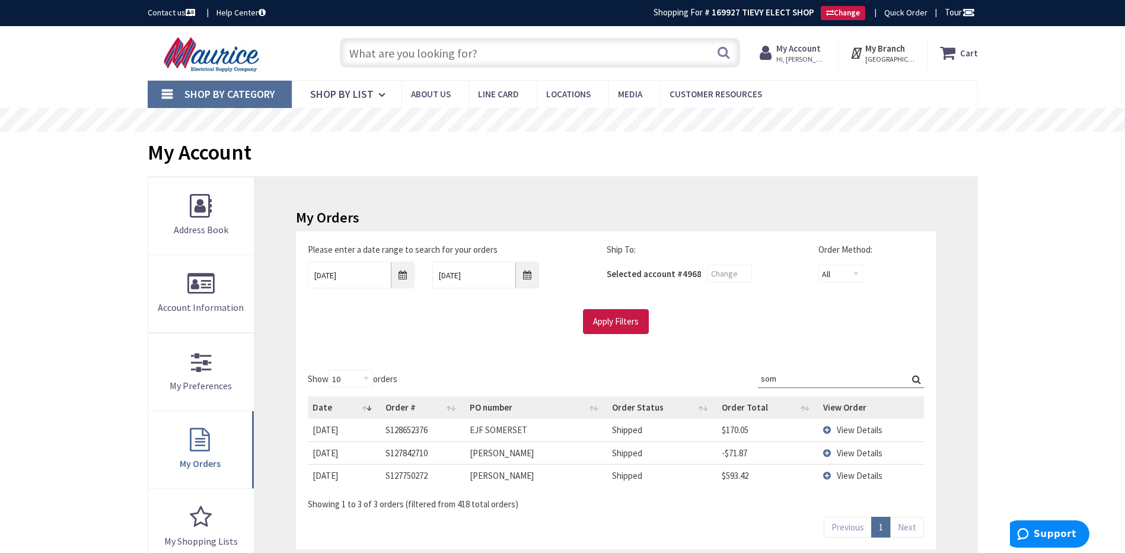
click at [824, 473] on td "View Details" at bounding box center [871, 475] width 106 height 23
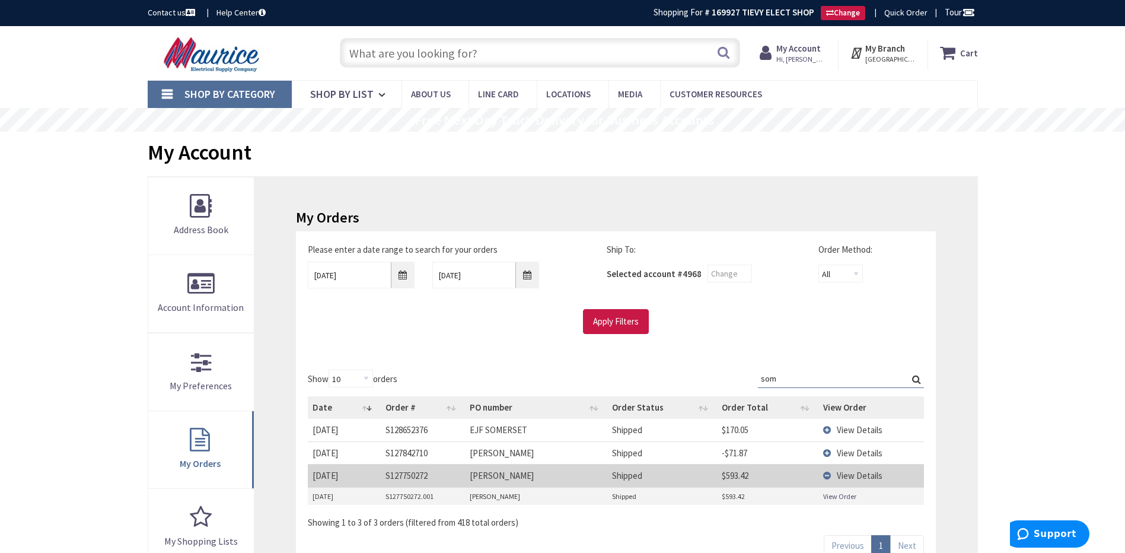
click at [834, 494] on link "View Order" at bounding box center [839, 496] width 33 height 10
click at [828, 474] on td "View Details" at bounding box center [871, 475] width 106 height 23
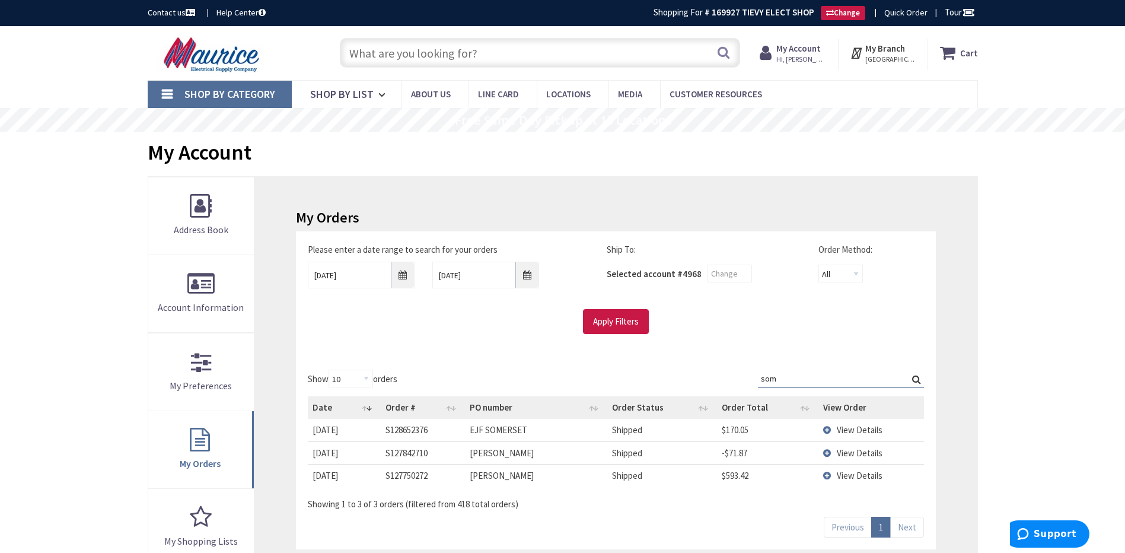
click at [826, 427] on td "View Details" at bounding box center [871, 430] width 106 height 22
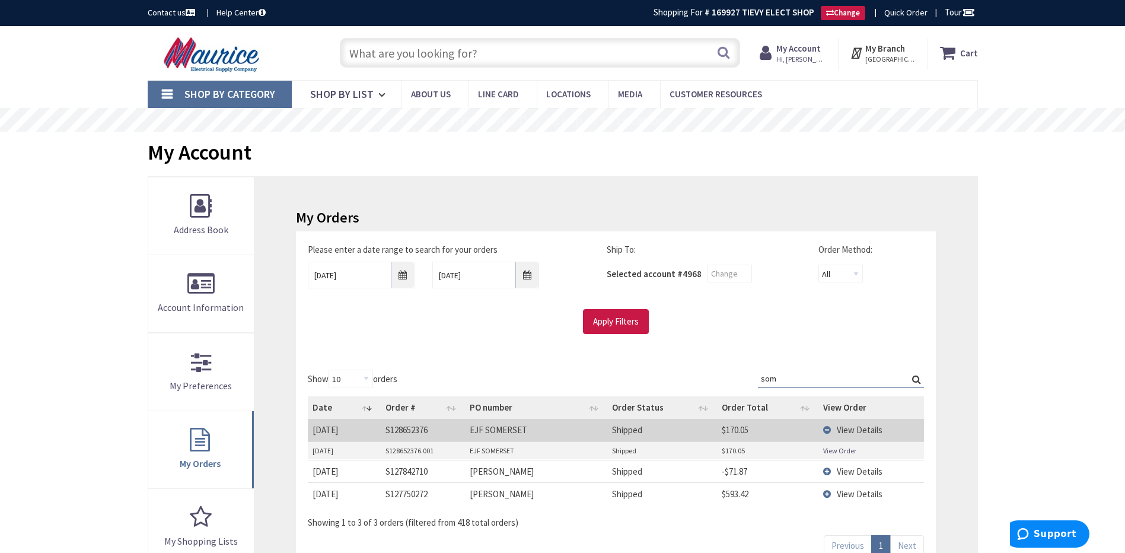
click at [839, 451] on link "View Order" at bounding box center [839, 450] width 33 height 10
click at [763, 381] on input "som" at bounding box center [841, 378] width 166 height 18
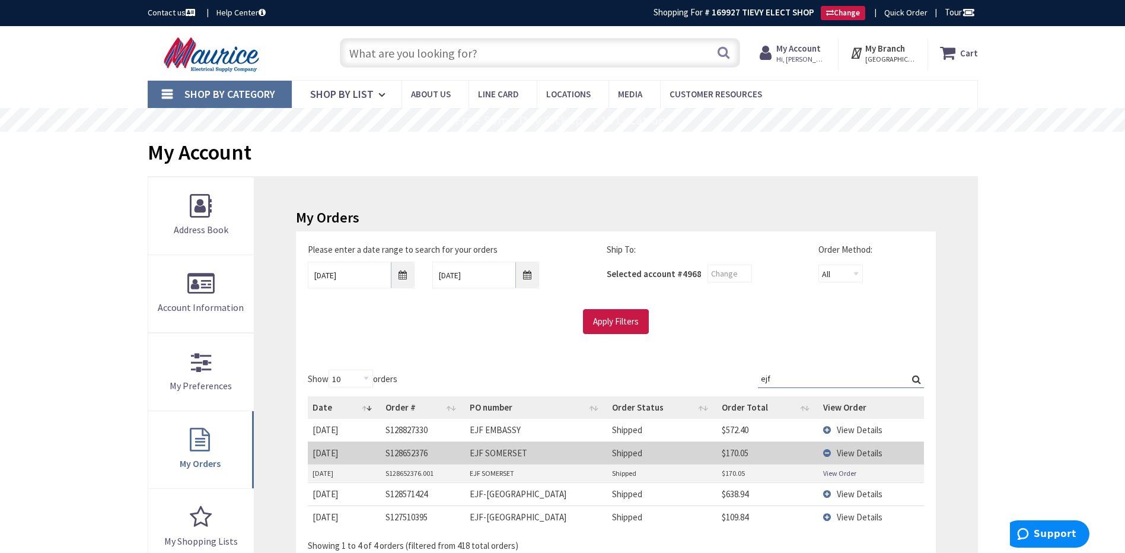
type input "ejf"
click at [827, 453] on td "View Details" at bounding box center [871, 452] width 106 height 23
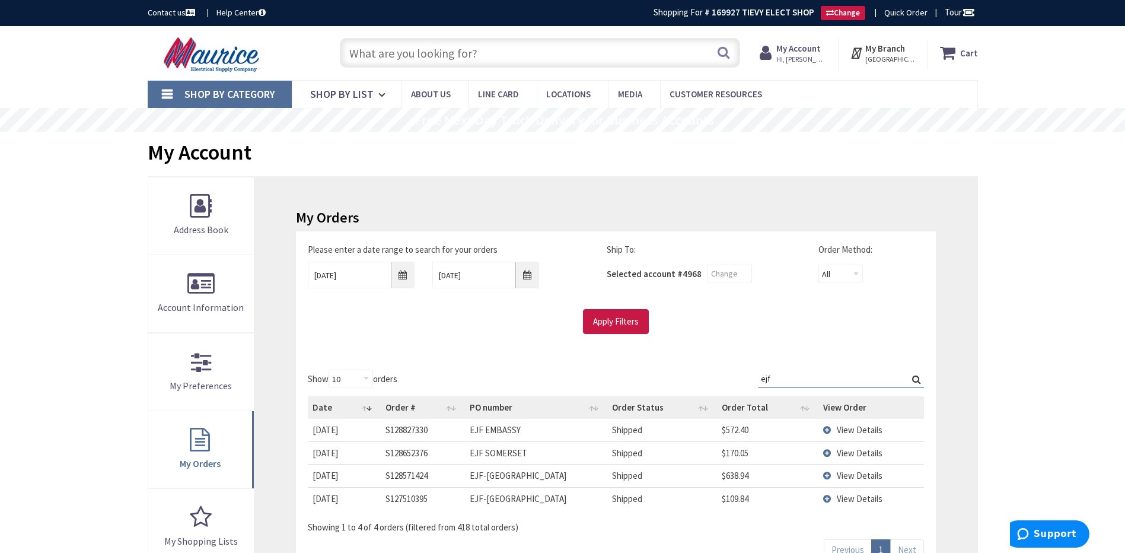
click at [829, 455] on td "View Details" at bounding box center [871, 452] width 106 height 23
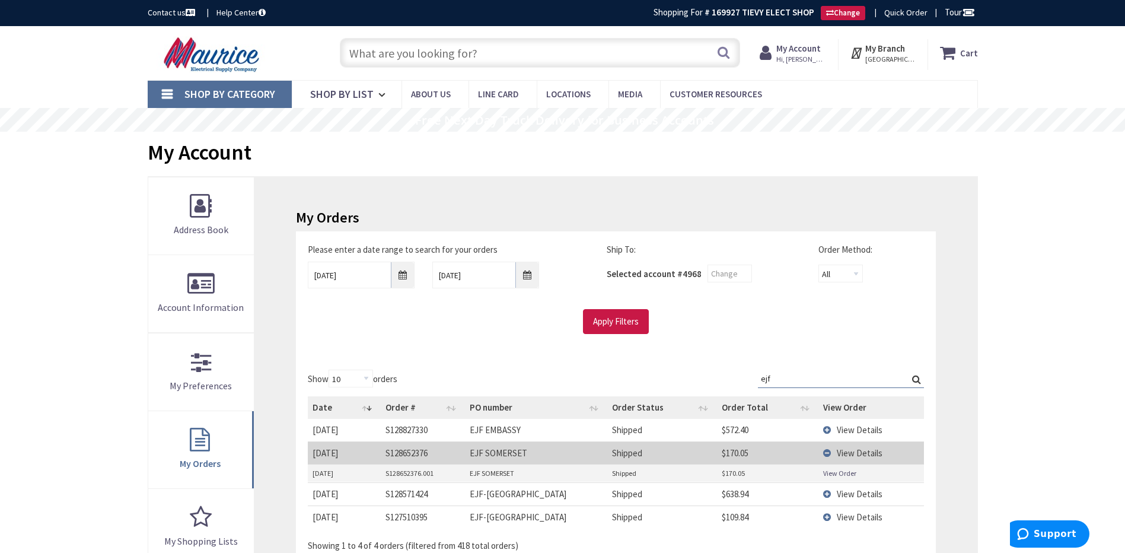
click at [837, 475] on link "View Order" at bounding box center [839, 473] width 33 height 10
click at [829, 434] on td "View Details" at bounding box center [871, 430] width 106 height 22
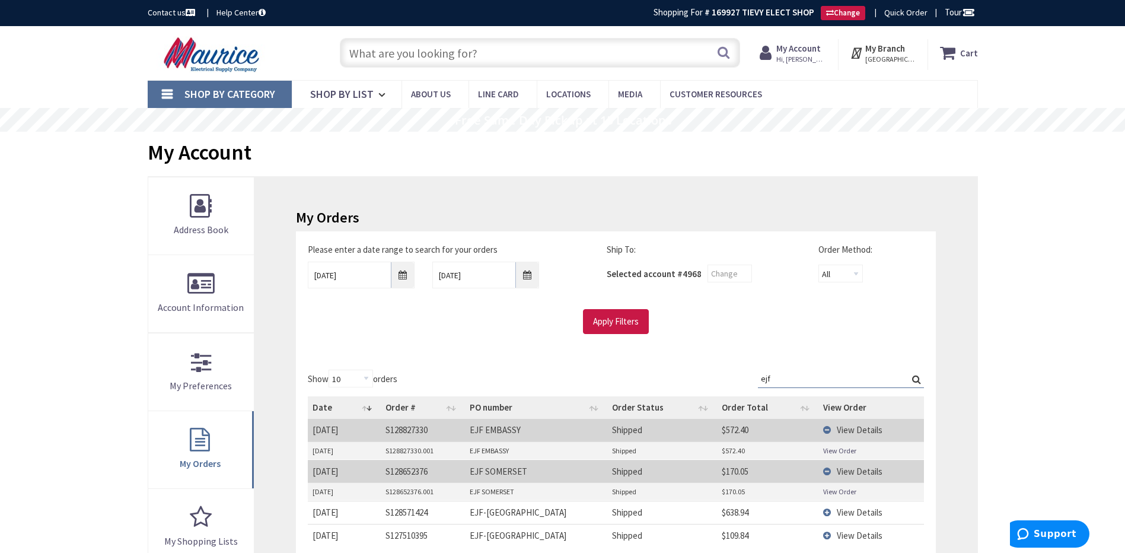
click at [833, 453] on link "View Order" at bounding box center [839, 450] width 33 height 10
click at [402, 276] on input "03/03/2025" at bounding box center [361, 275] width 107 height 27
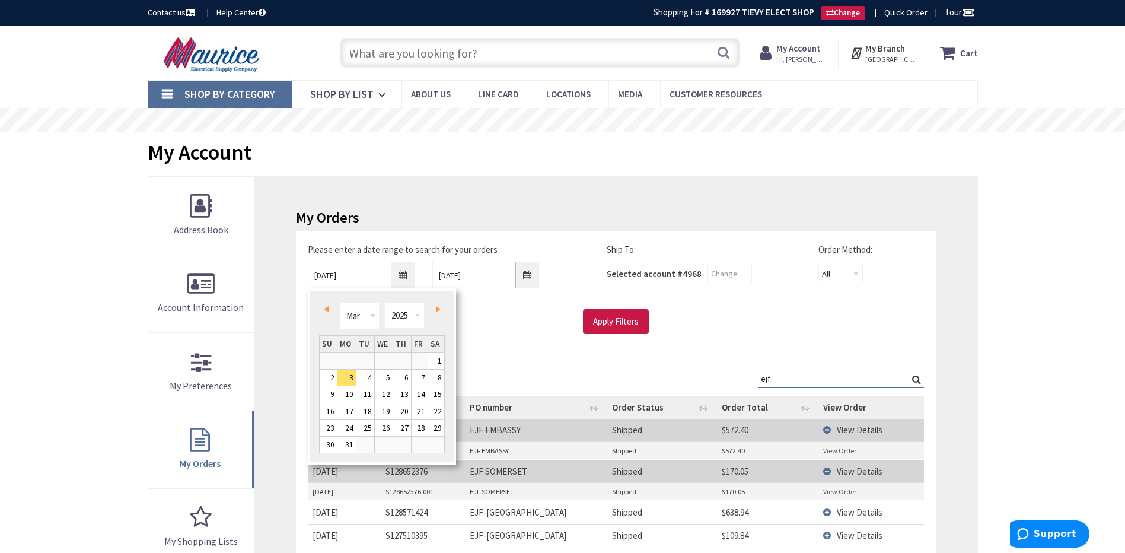
click at [438, 310] on span "Next" at bounding box center [438, 309] width 5 height 6
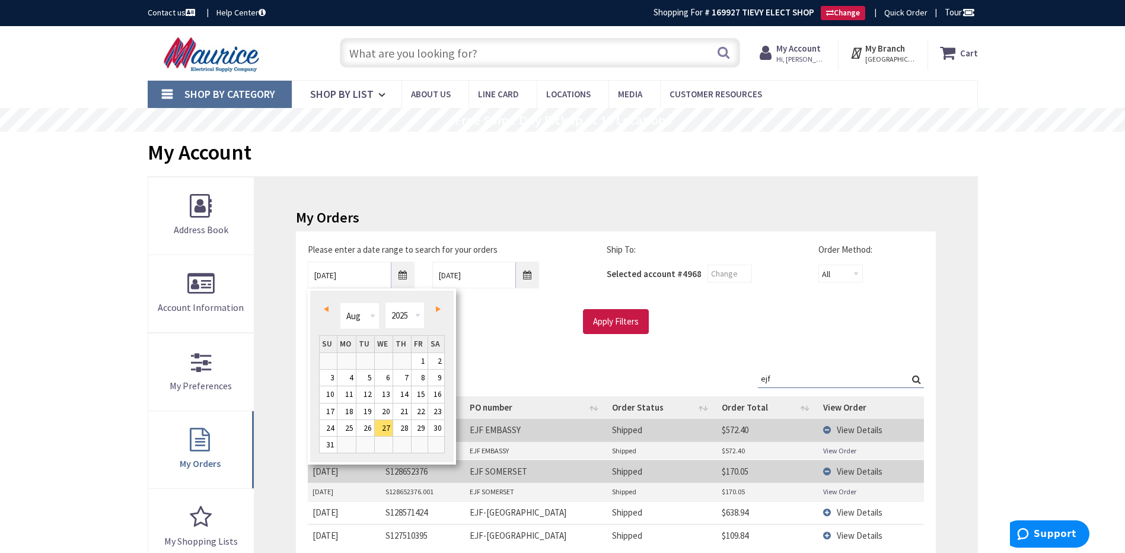
click at [438, 310] on span "Next" at bounding box center [438, 309] width 5 height 6
click at [322, 310] on link "Prev" at bounding box center [328, 309] width 16 height 16
click at [368, 413] on link "19" at bounding box center [365, 411] width 18 height 16
type input "08/19/2025"
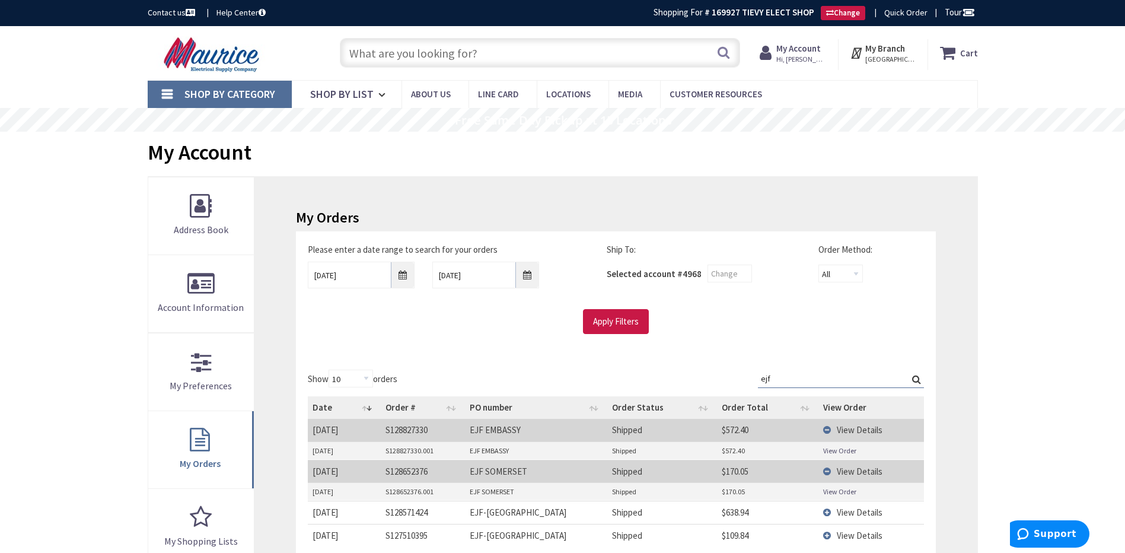
click at [785, 381] on input "ejf" at bounding box center [841, 378] width 166 height 18
type input "e"
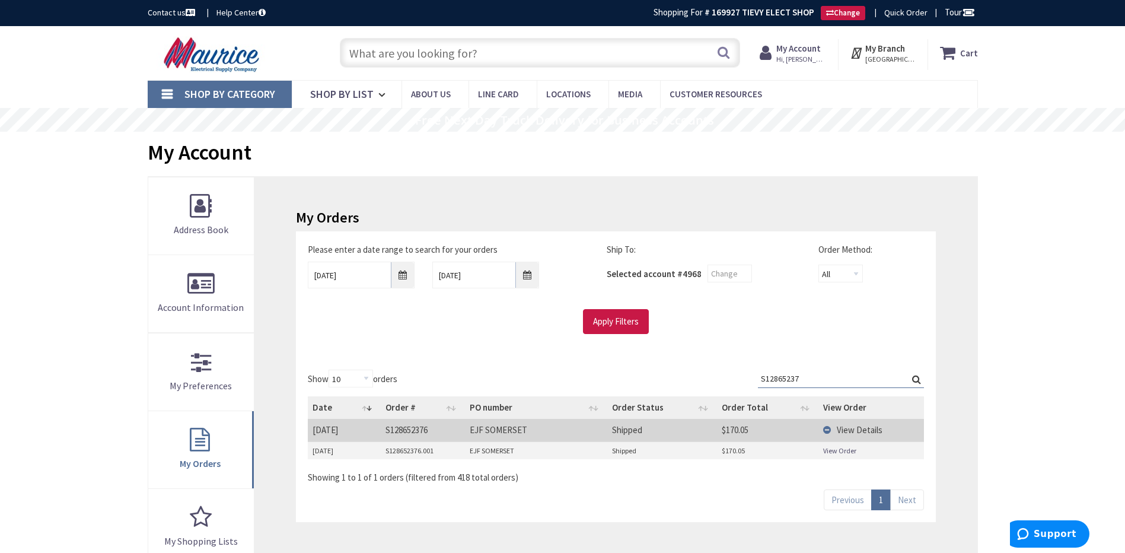
type input "S12865237"
click at [830, 431] on td "View Details" at bounding box center [871, 430] width 106 height 22
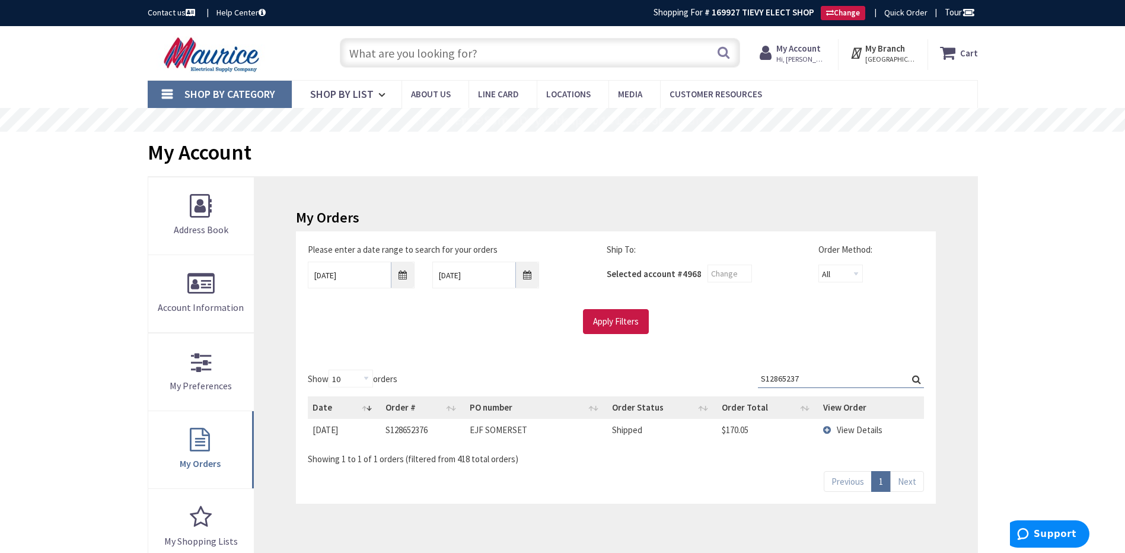
click at [828, 432] on td "View Details" at bounding box center [871, 430] width 106 height 22
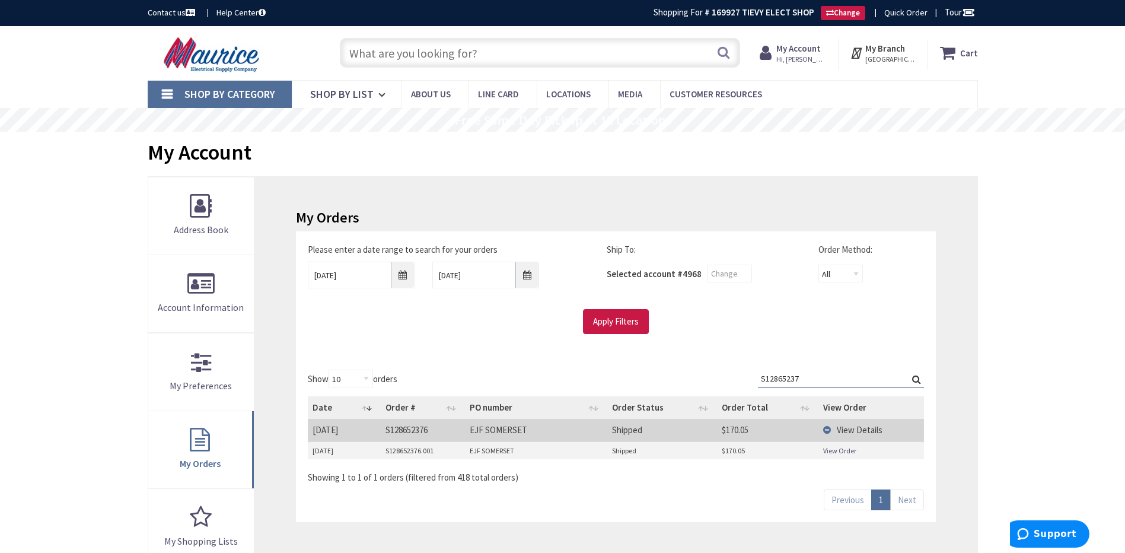
click at [833, 453] on link "View Order" at bounding box center [839, 450] width 33 height 10
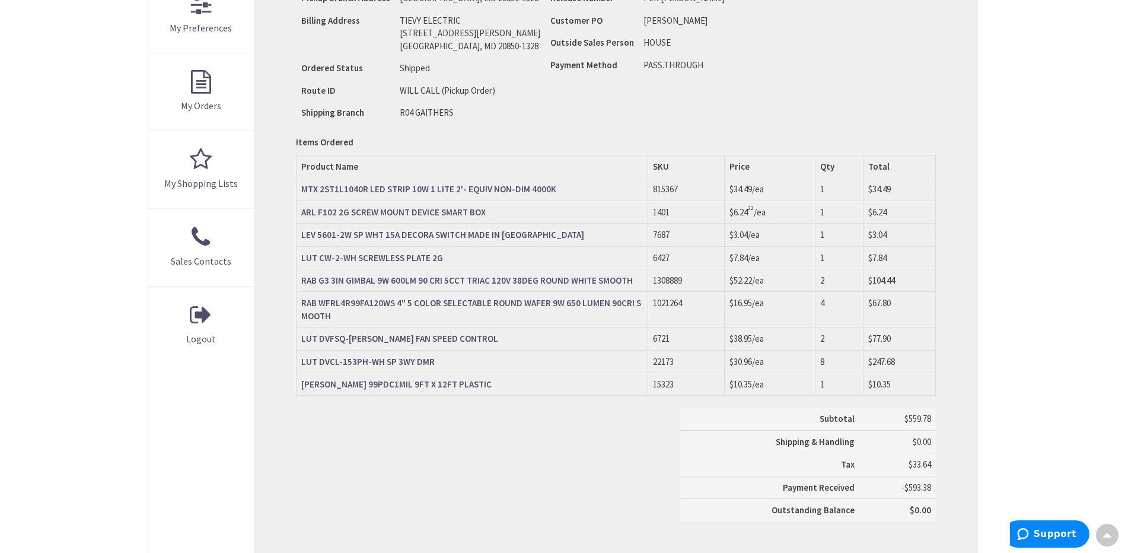
scroll to position [358, 0]
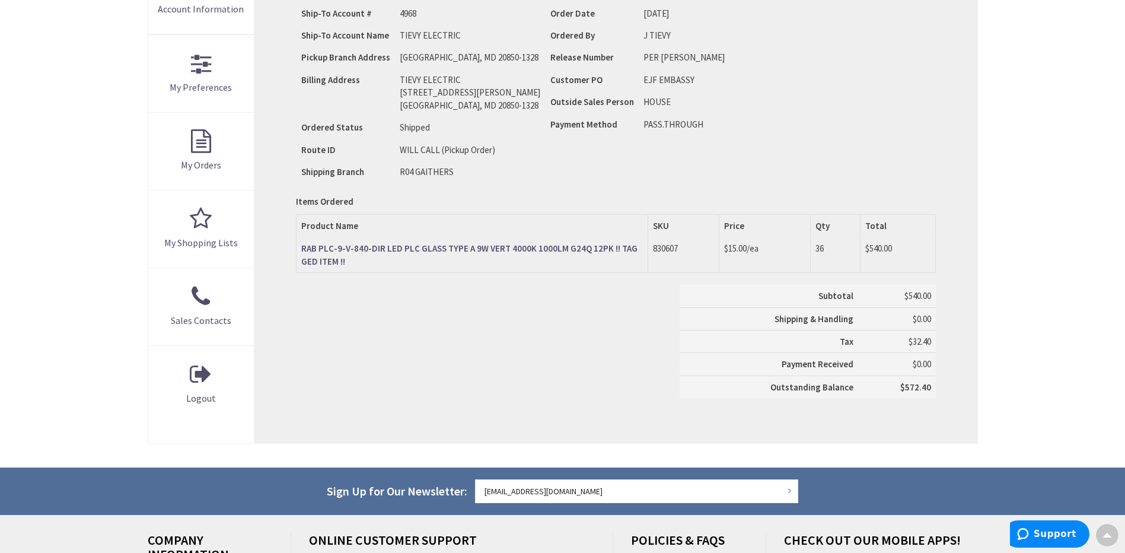
scroll to position [298, 0]
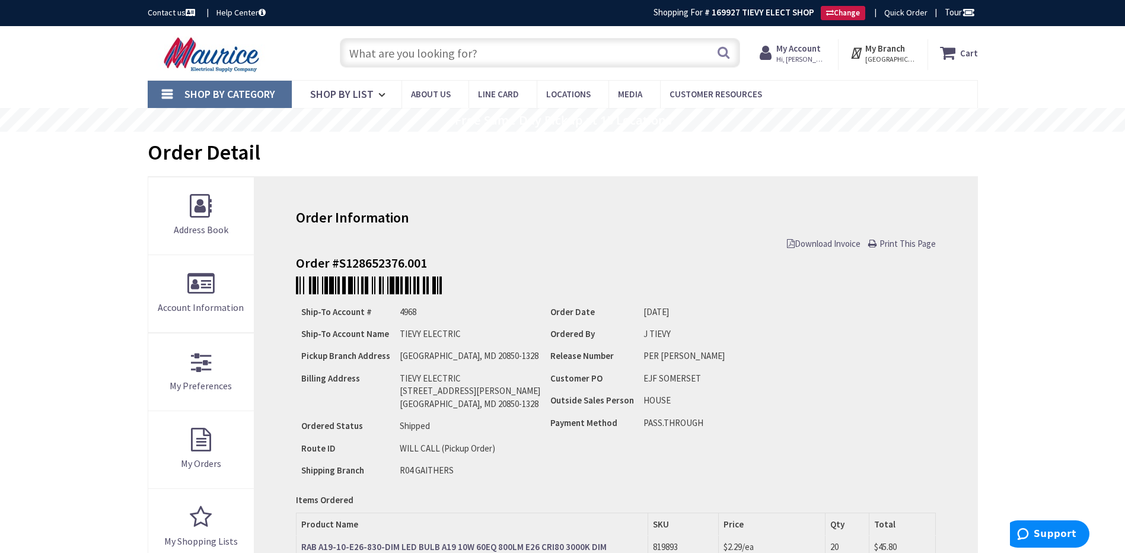
click at [802, 244] on span "Download Invoice" at bounding box center [824, 243] width 74 height 11
